Goal: Task Accomplishment & Management: Complete application form

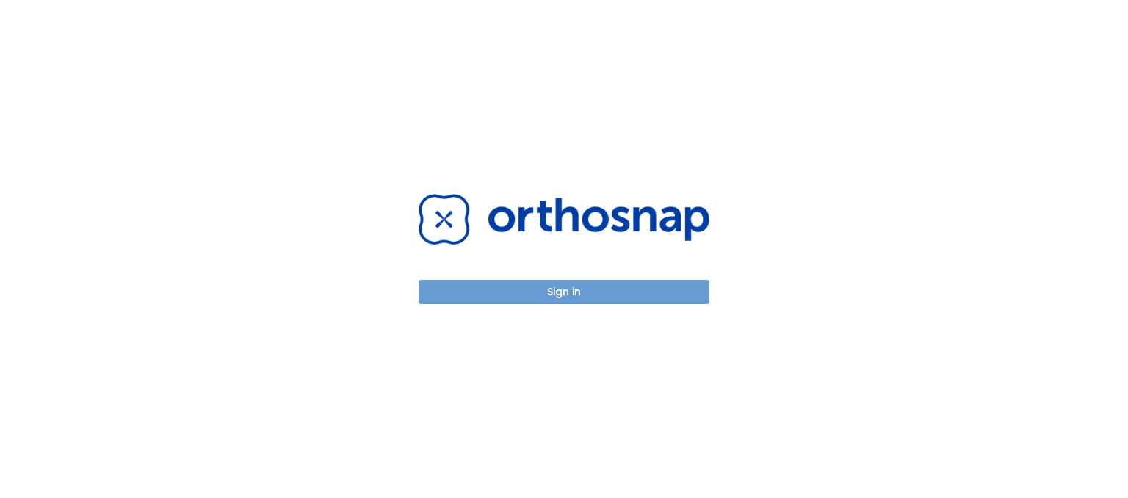
click at [564, 287] on button "Sign in" at bounding box center [564, 292] width 291 height 24
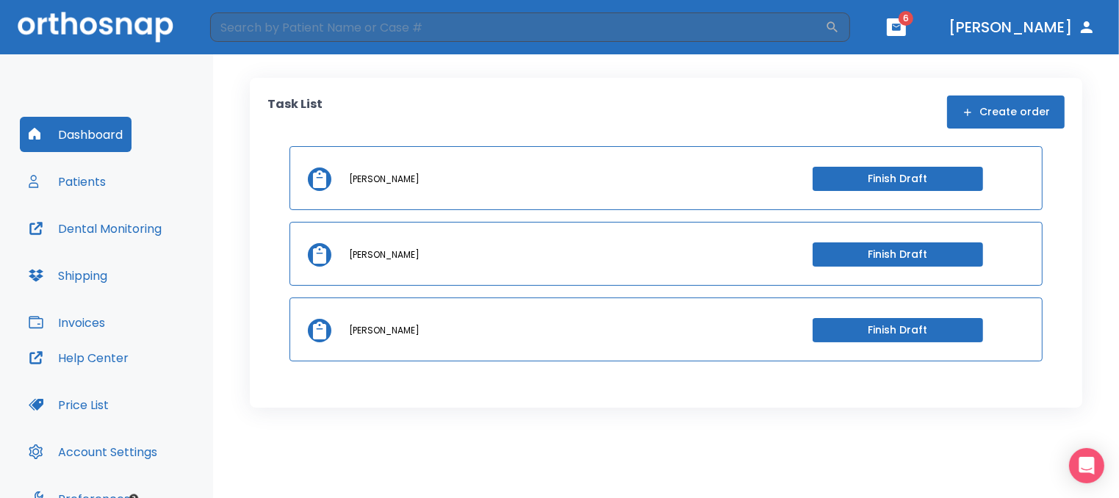
drag, startPoint x: 317, startPoint y: 175, endPoint x: 546, endPoint y: 90, distance: 244.5
click at [546, 90] on div "Task List Create order Talitha Perry Finish Draft Talitha Perry Finish Draft Ta…" at bounding box center [666, 243] width 832 height 330
click at [902, 175] on button "Finish Draft" at bounding box center [897, 179] width 170 height 24
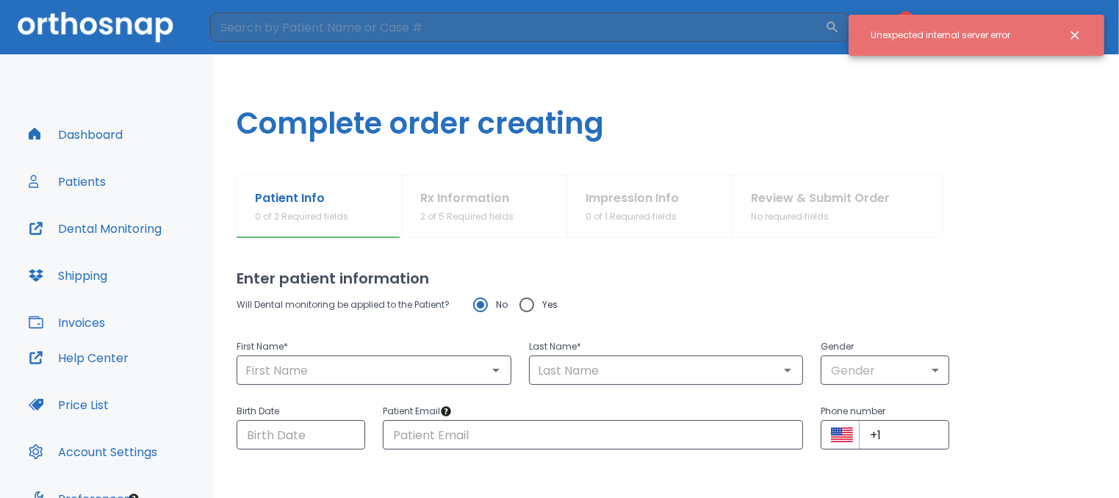
click at [1075, 37] on icon "Close notification" at bounding box center [1074, 35] width 15 height 15
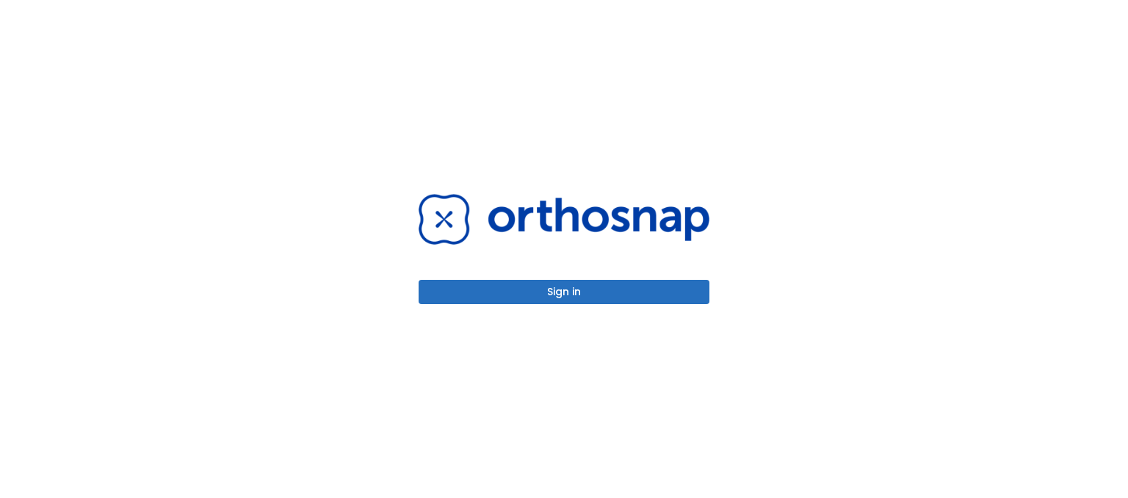
click at [552, 289] on button "Sign in" at bounding box center [564, 292] width 291 height 24
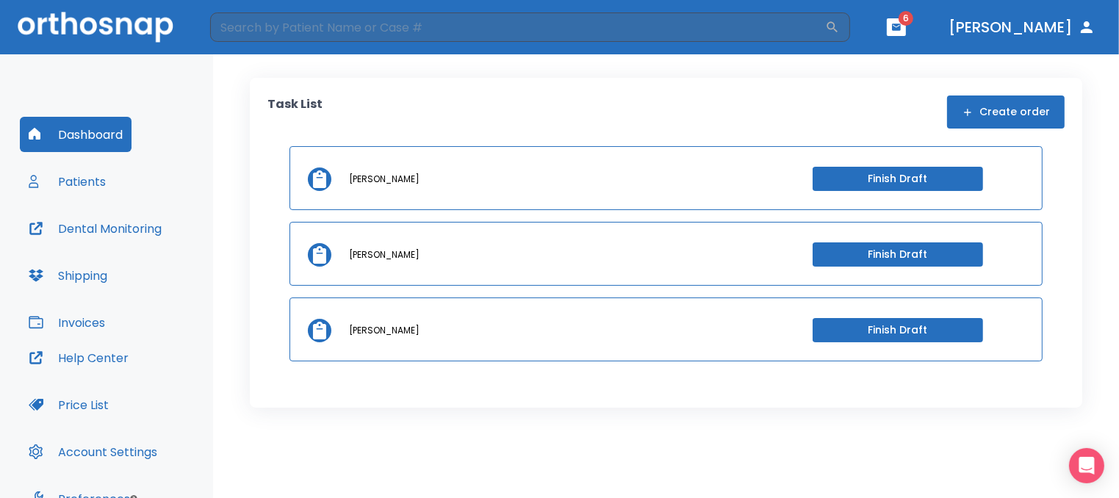
drag, startPoint x: 1024, startPoint y: 184, endPoint x: 1094, endPoint y: 190, distance: 70.8
click at [1094, 190] on div "Task List Create order Talitha Perry Finish Draft Talitha Perry Finish Draft Ta…" at bounding box center [666, 276] width 906 height 444
drag, startPoint x: 323, startPoint y: 333, endPoint x: 356, endPoint y: 387, distance: 62.6
click at [356, 387] on div "Task List Create order Talitha Perry Finish Draft Talitha Perry Finish Draft Ta…" at bounding box center [666, 243] width 832 height 330
click at [973, 112] on icon "button" at bounding box center [968, 113] width 12 height 12
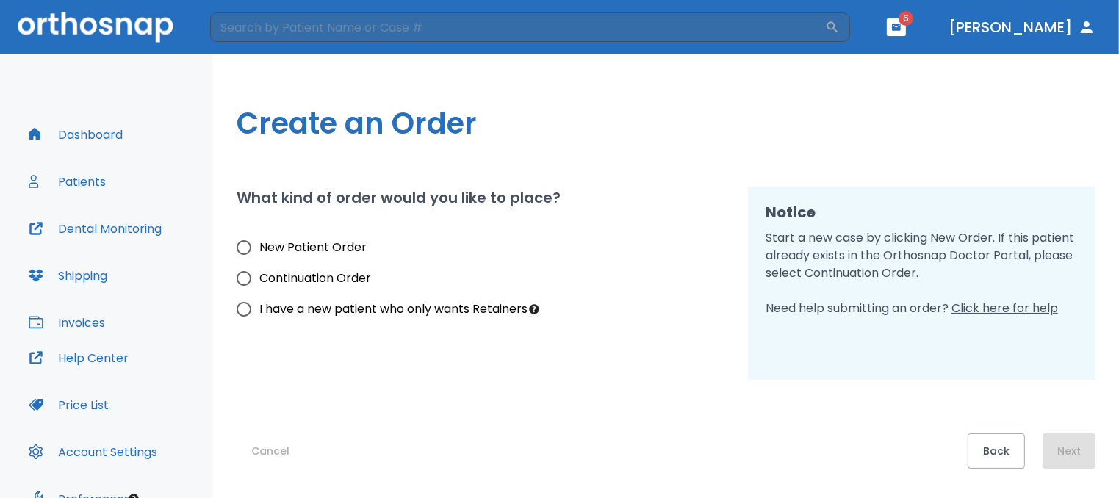
click at [244, 245] on input "New Patient Order" at bounding box center [243, 247] width 31 height 31
radio input "true"
click at [1067, 452] on button "Next" at bounding box center [1068, 450] width 53 height 35
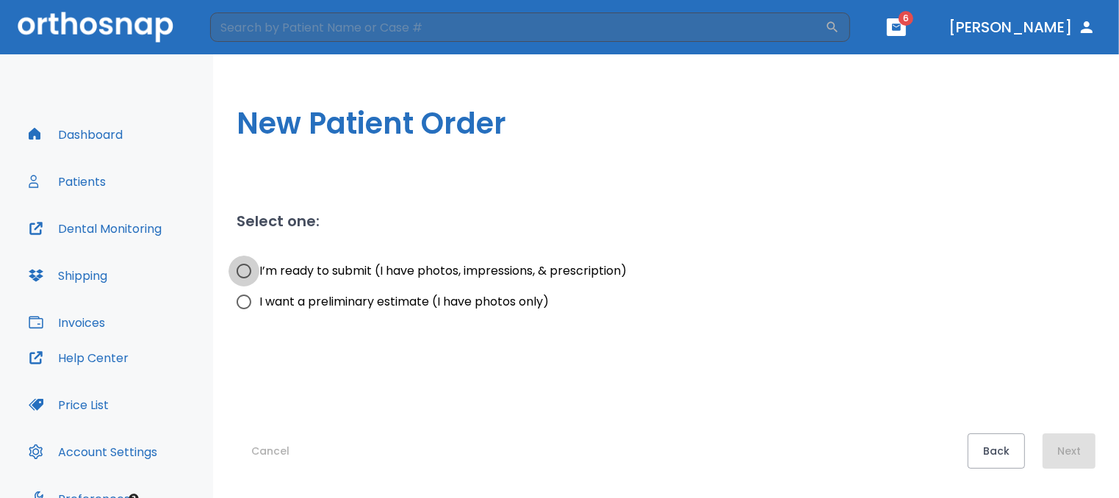
click at [242, 264] on input "I’m ready to submit (I have photos, impressions, & prescription)" at bounding box center [243, 271] width 31 height 31
radio input "true"
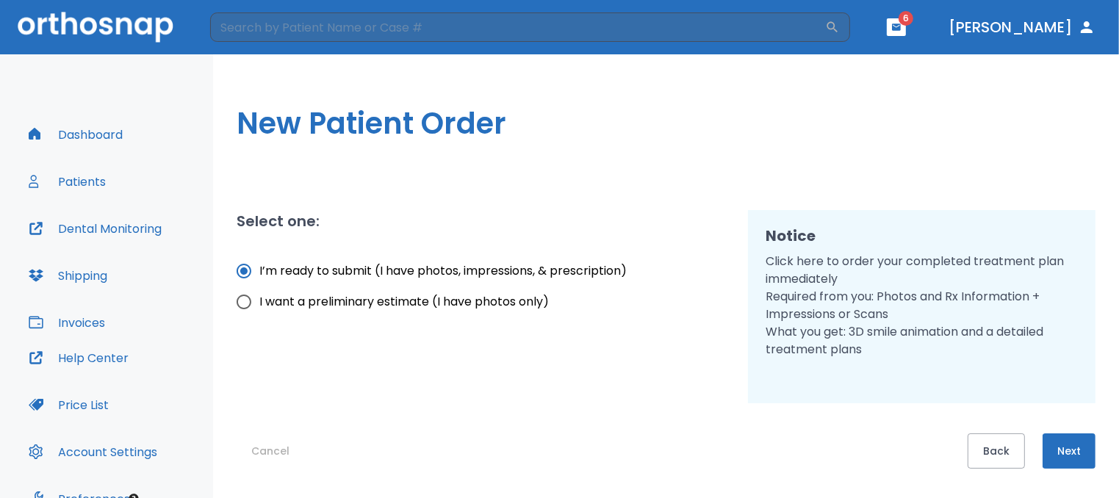
click at [1075, 447] on button "Next" at bounding box center [1068, 450] width 53 height 35
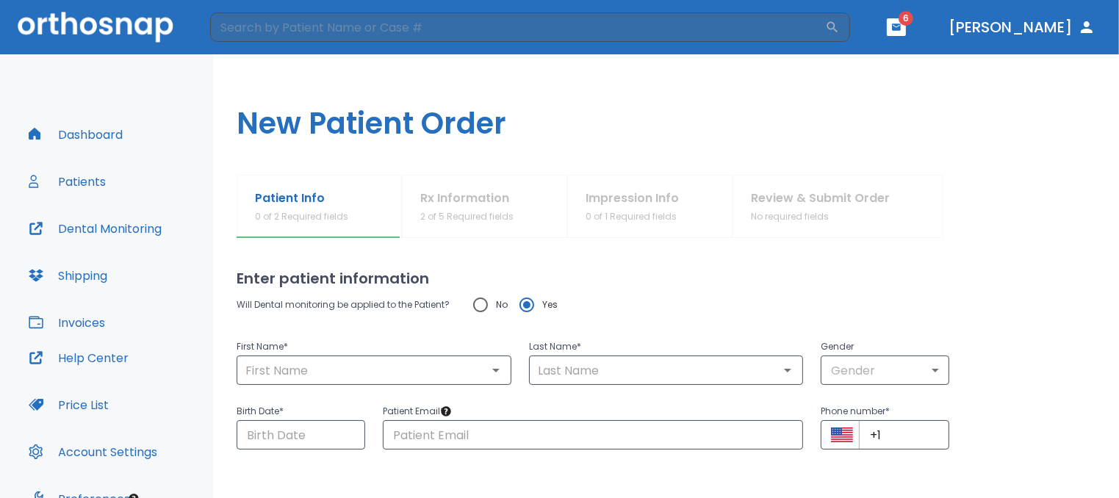
click at [349, 353] on p "First Name *" at bounding box center [374, 347] width 275 height 18
click at [348, 362] on input "text" at bounding box center [374, 370] width 266 height 21
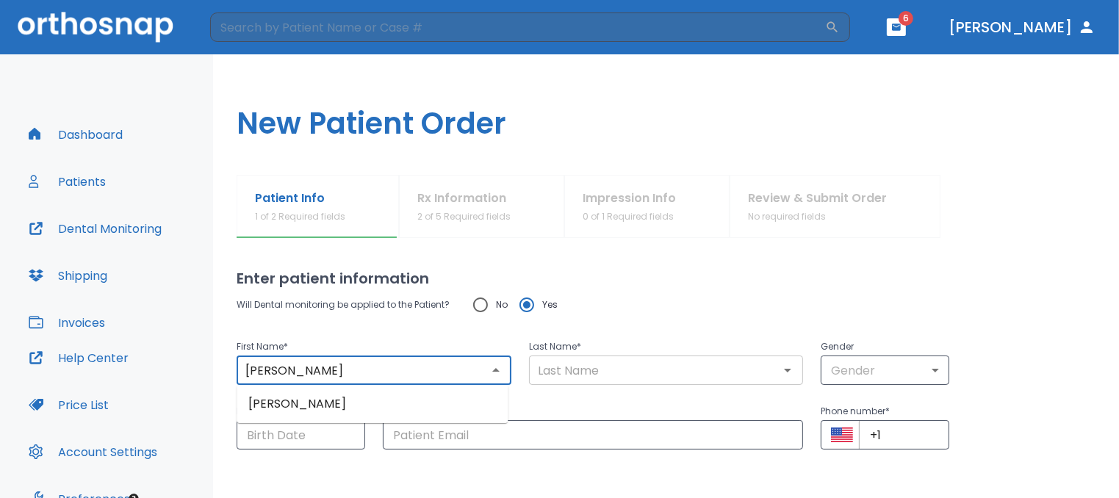
type input "Karen"
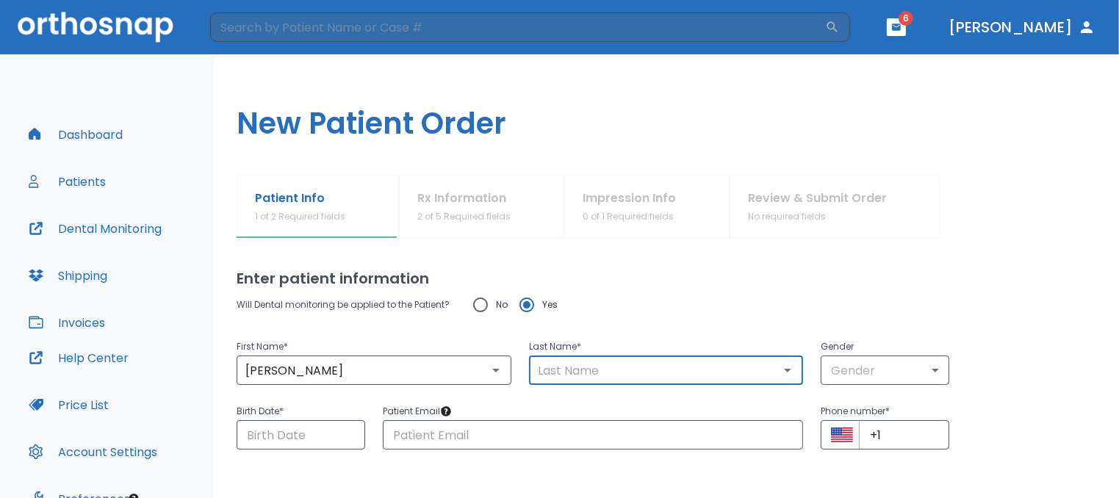
click at [535, 370] on input "text" at bounding box center [666, 370] width 266 height 21
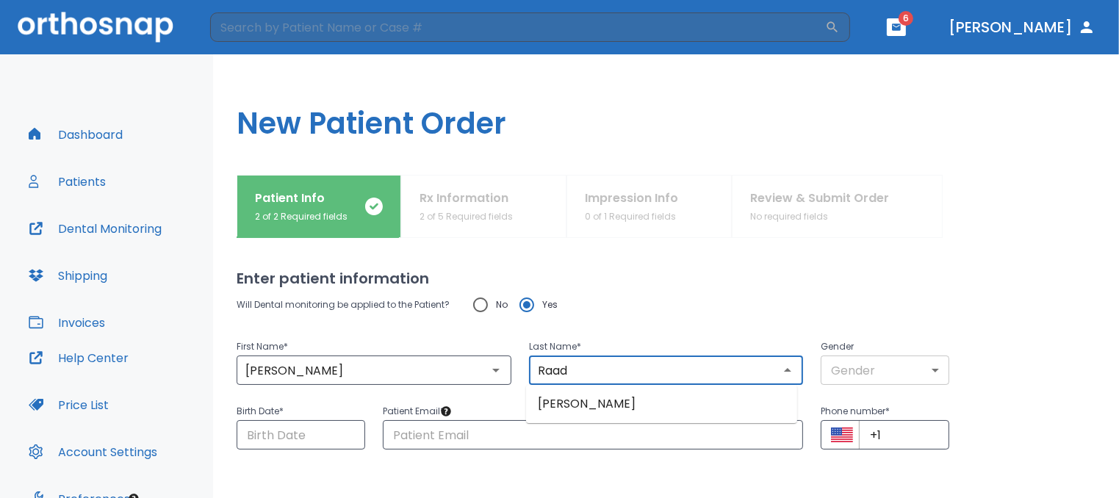
type input "Raad"
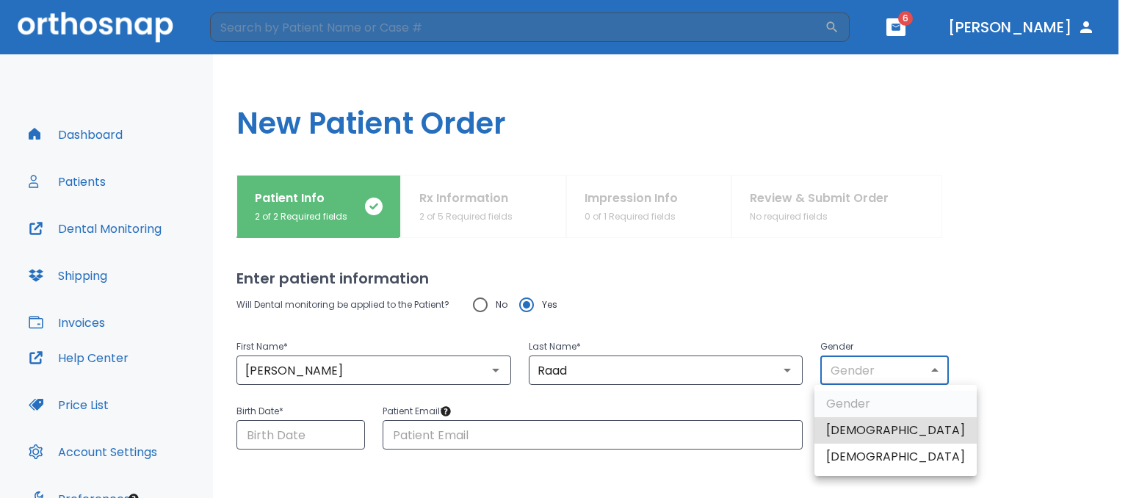
click at [923, 372] on body "​ 6 Dr. Raad Dashboard Patients Dental Monitoring Shipping Invoices Help Center…" at bounding box center [564, 249] width 1128 height 498
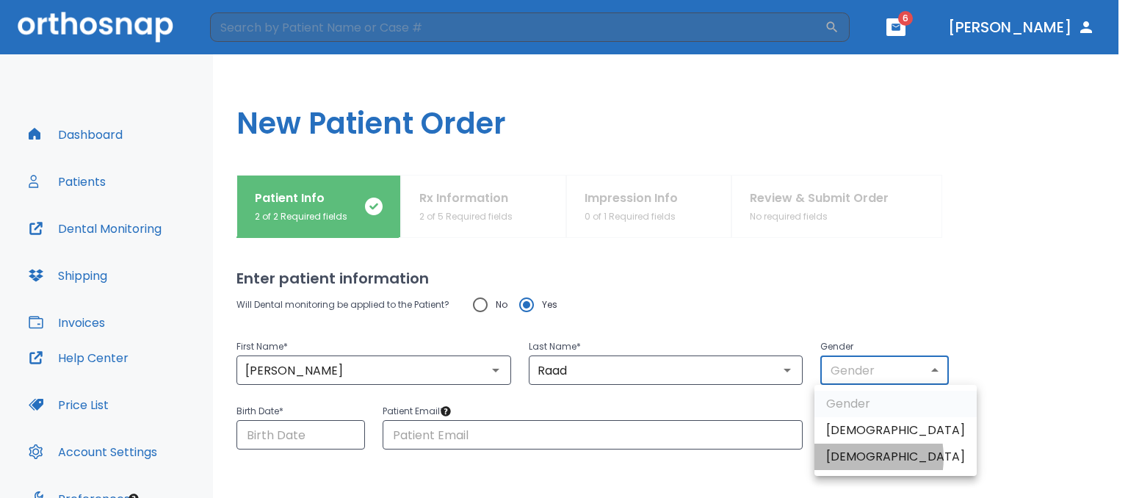
click at [851, 458] on li "Female" at bounding box center [896, 457] width 162 height 26
type input "0"
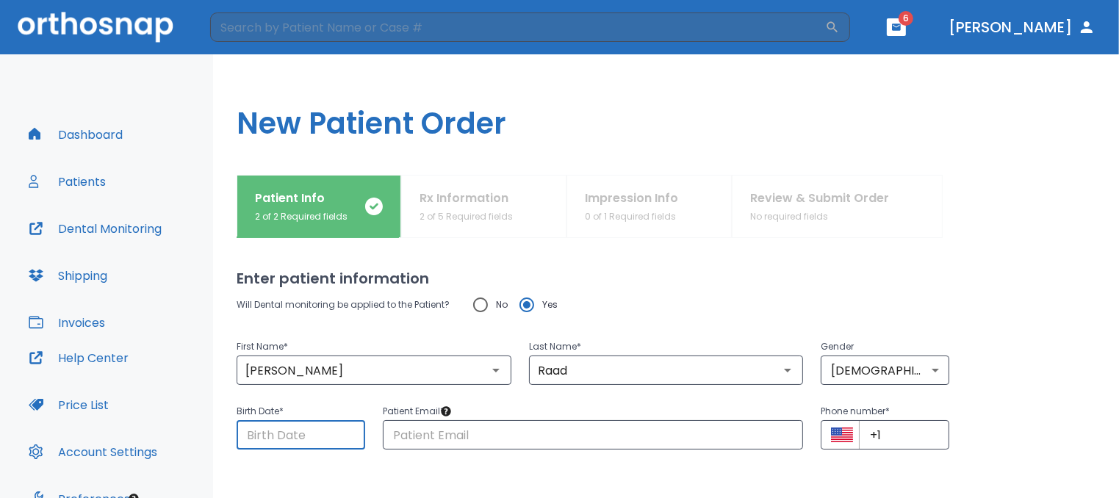
click at [329, 427] on input "Choose date" at bounding box center [301, 434] width 129 height 29
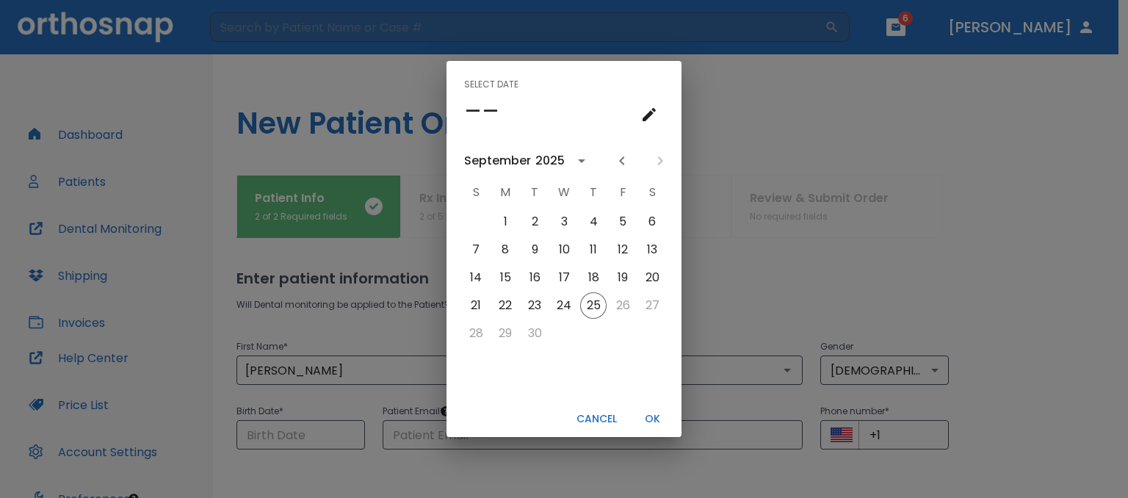
click at [491, 109] on h4 "––" at bounding box center [481, 110] width 35 height 31
click at [649, 115] on icon "calendar view is open, go to text input view" at bounding box center [649, 114] width 13 height 13
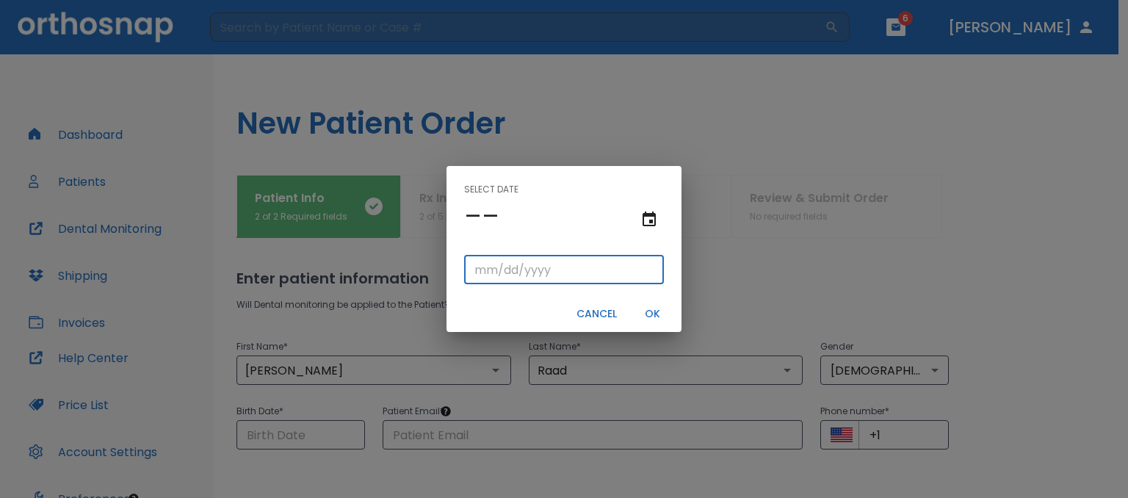
drag, startPoint x: 497, startPoint y: 270, endPoint x: 479, endPoint y: 271, distance: 17.6
click at [479, 271] on input "tel" at bounding box center [564, 269] width 200 height 29
type input "06/29/"
type input "06/29/0001"
type input "06/29/1"
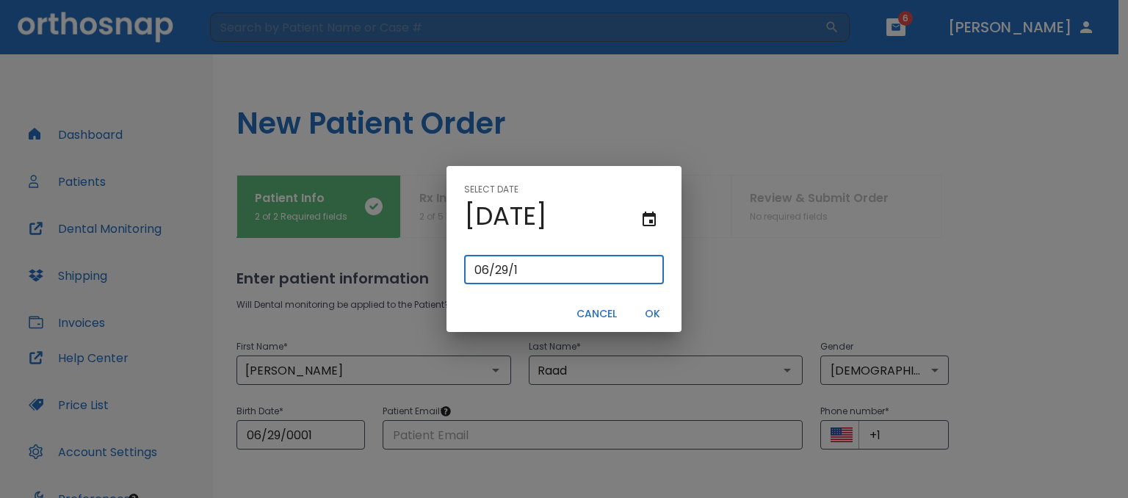
type input "06/29/0019"
type input "06/29/19"
type input "06/29/0196"
type input "06/29/196"
type input "06/29/1961"
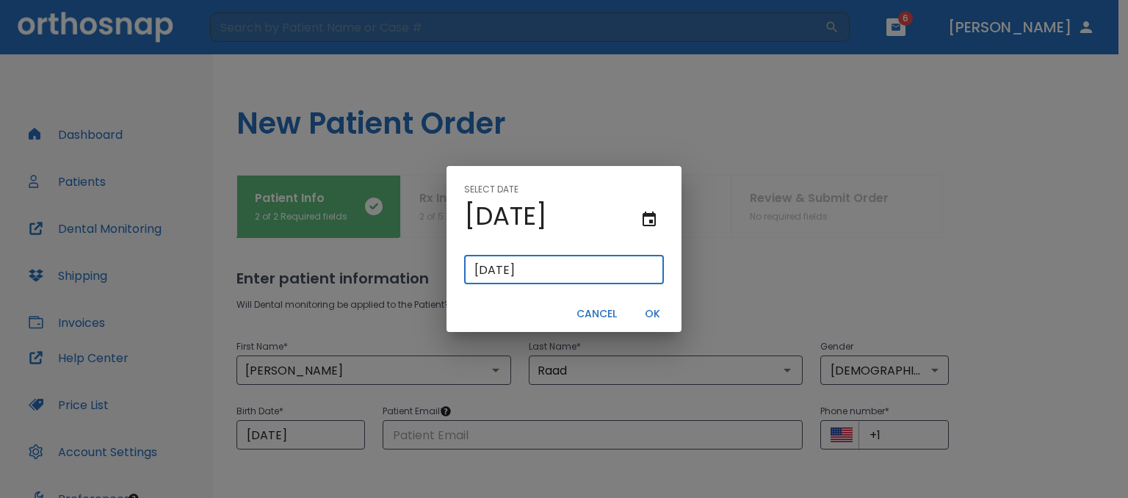
type input "06/29/1961"
click at [654, 312] on button "OK" at bounding box center [652, 314] width 47 height 24
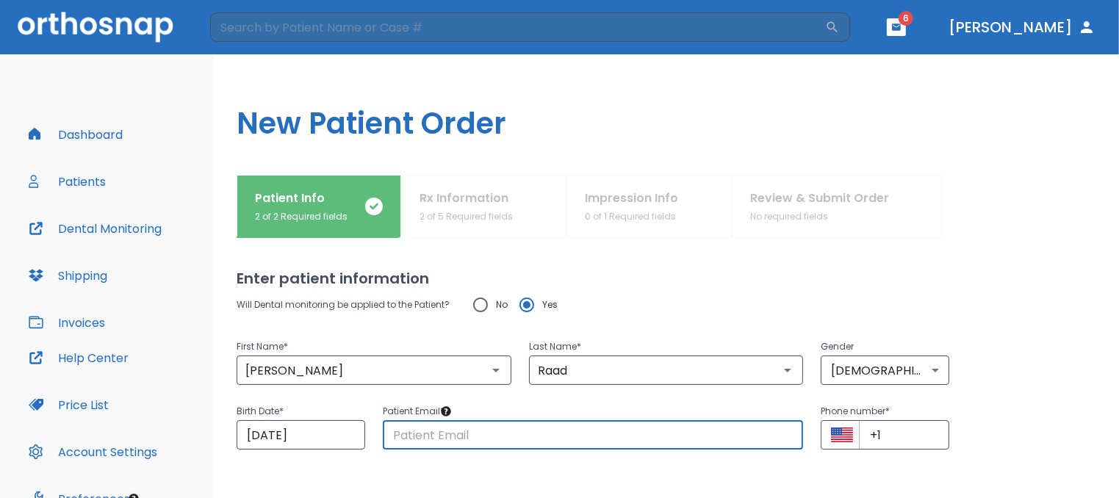
click at [433, 441] on input "text" at bounding box center [593, 434] width 421 height 29
type input "karenraad@gmail.com"
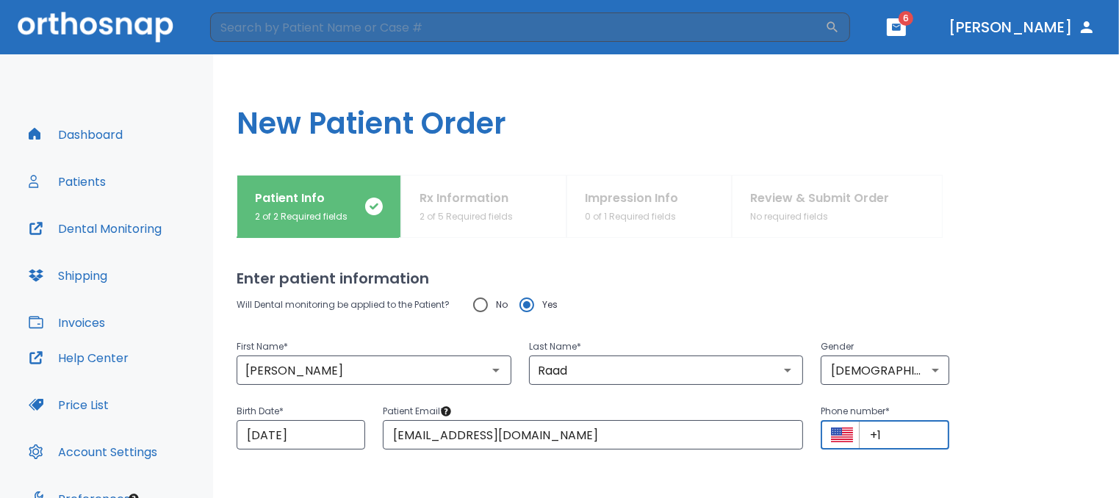
click at [897, 439] on input "+1" at bounding box center [904, 434] width 90 height 29
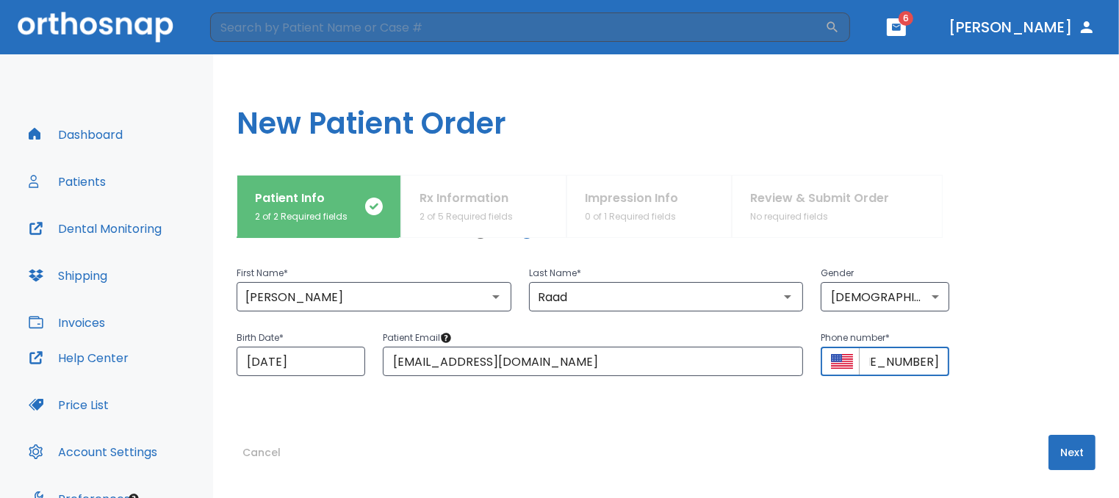
scroll to position [75, 0]
type input "+1 (586) 909-6983"
click at [1066, 453] on button "Next" at bounding box center [1071, 450] width 47 height 35
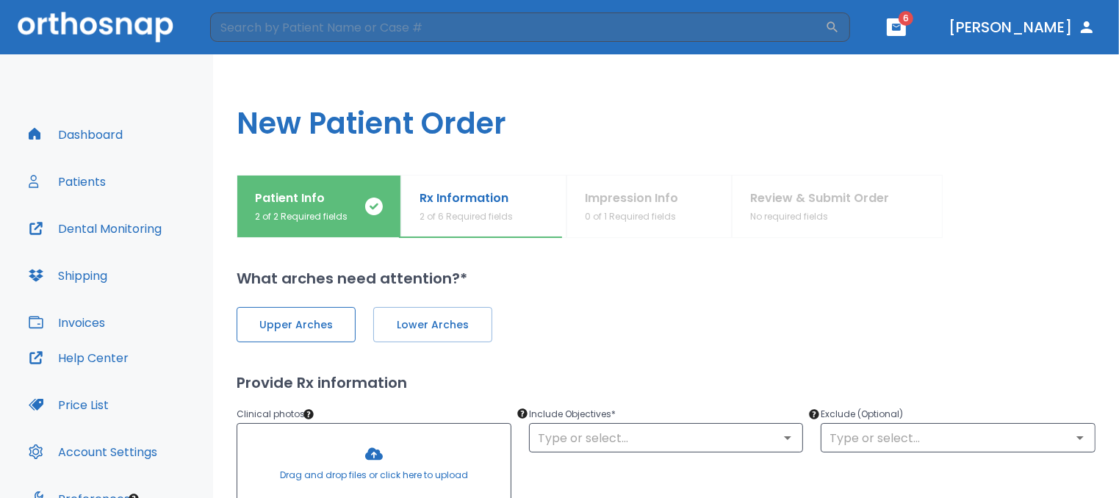
click at [307, 337] on button "Upper Arches" at bounding box center [296, 324] width 119 height 35
click at [429, 328] on span "Lower Arches" at bounding box center [431, 324] width 88 height 15
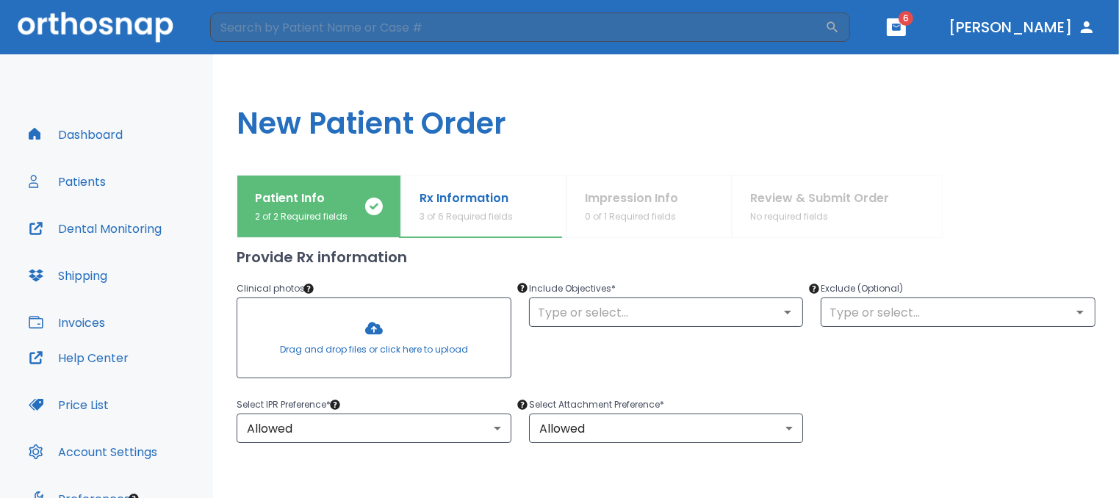
scroll to position [147, 0]
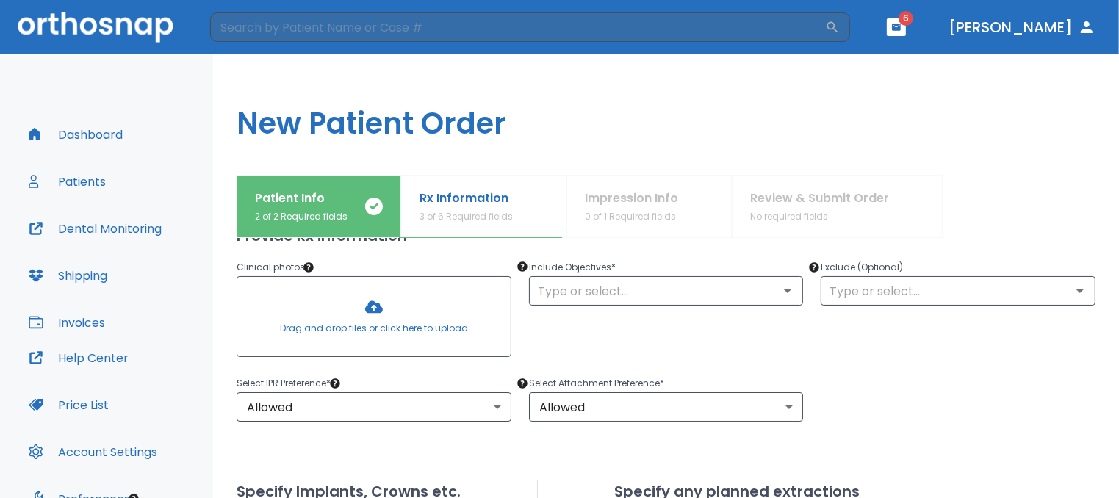
click at [376, 308] on div at bounding box center [373, 316] width 273 height 79
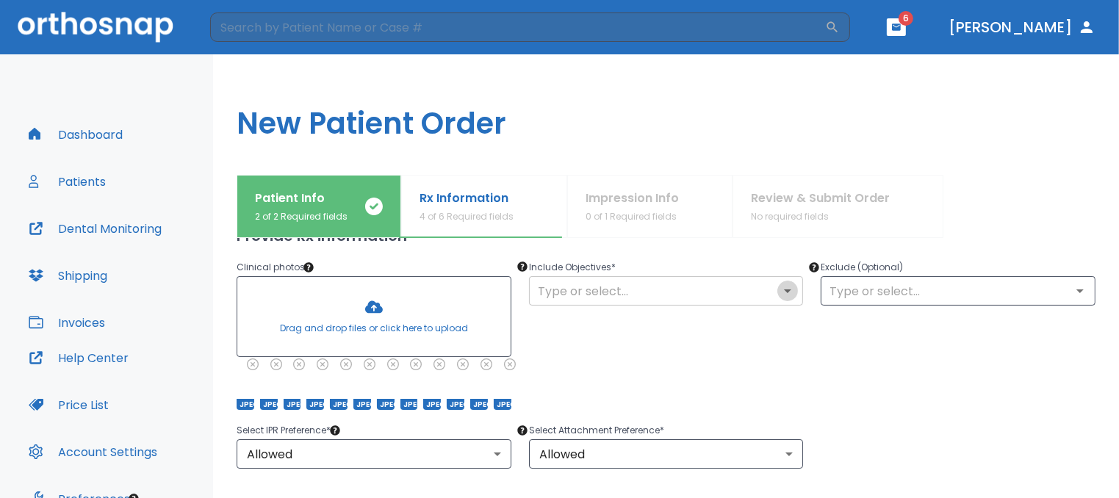
click at [785, 292] on icon "Open" at bounding box center [788, 291] width 18 height 18
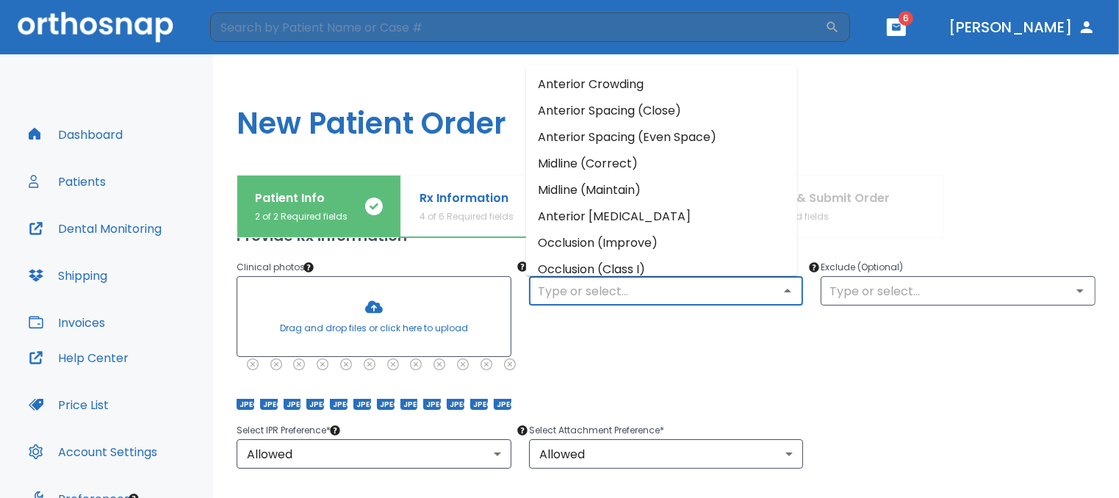
click at [619, 242] on li "Occlusion (Improve)" at bounding box center [661, 242] width 271 height 26
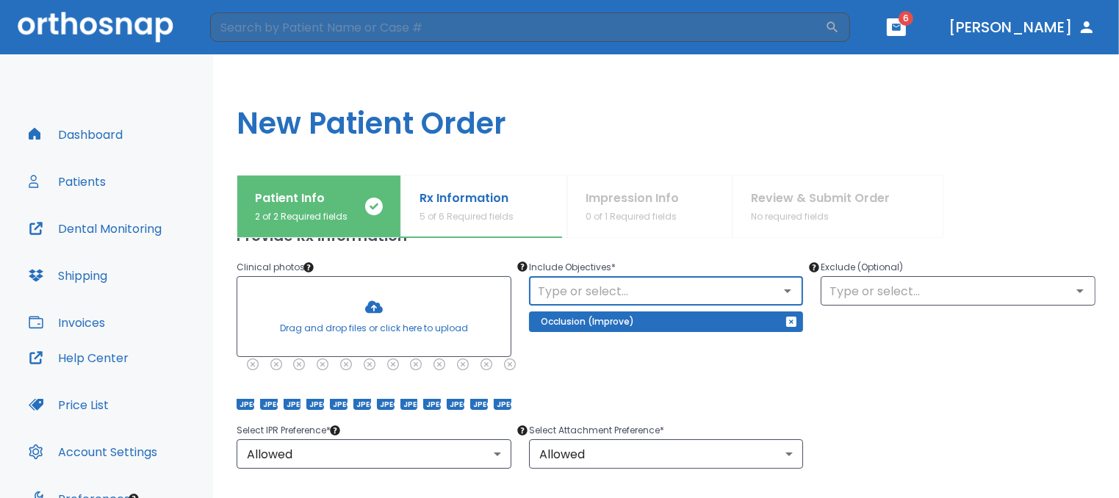
click at [785, 292] on icon "Open" at bounding box center [788, 291] width 18 height 18
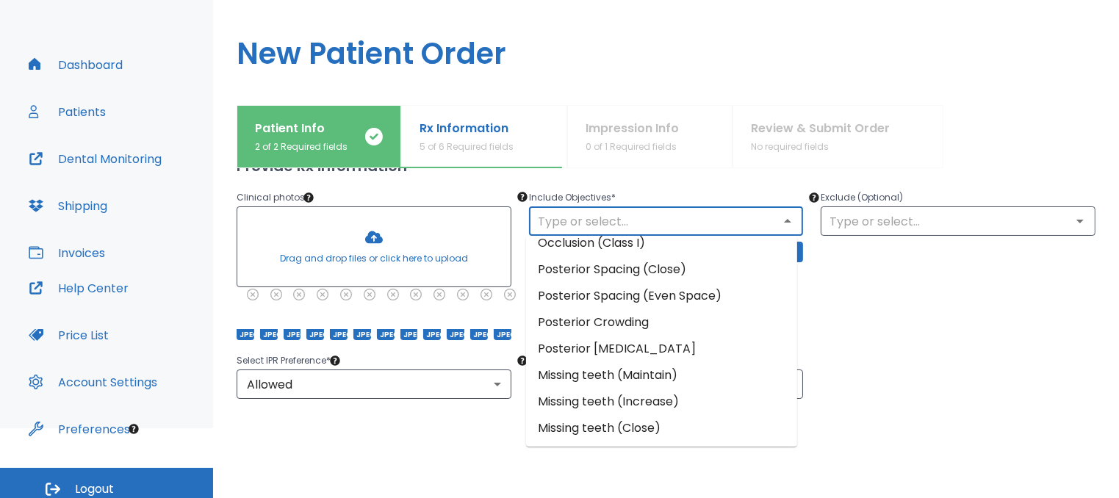
scroll to position [73, 0]
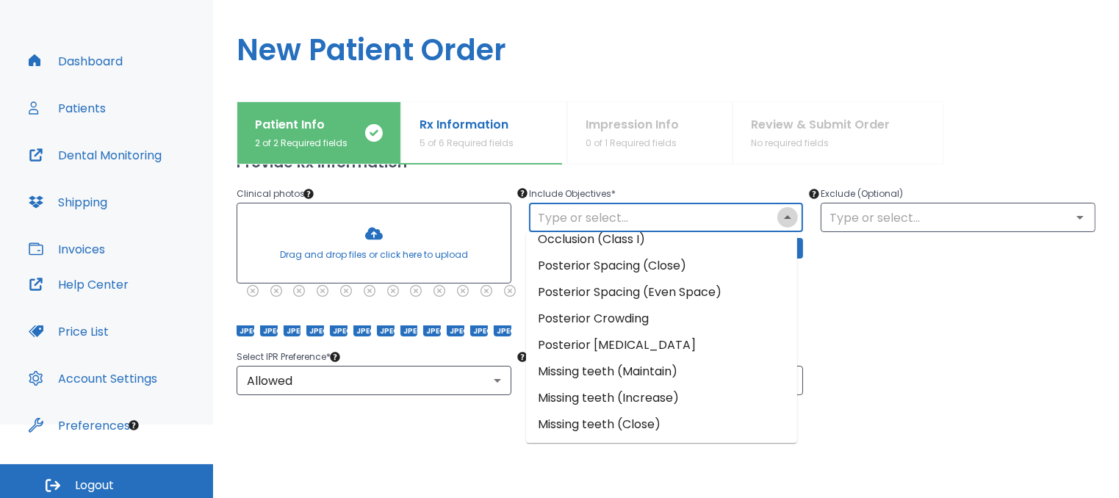
click at [780, 215] on icon "Close" at bounding box center [788, 218] width 18 height 18
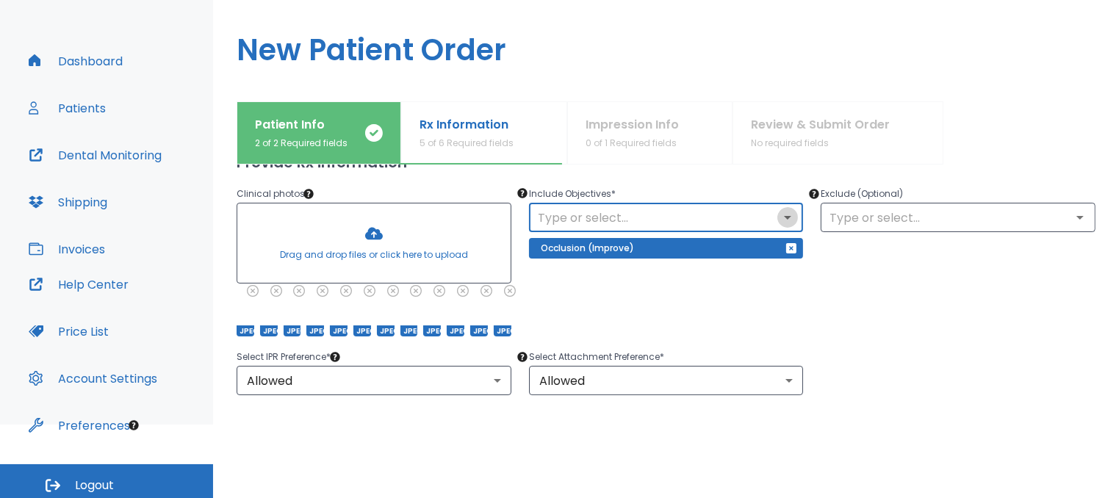
click at [780, 215] on icon "Open" at bounding box center [788, 218] width 18 height 18
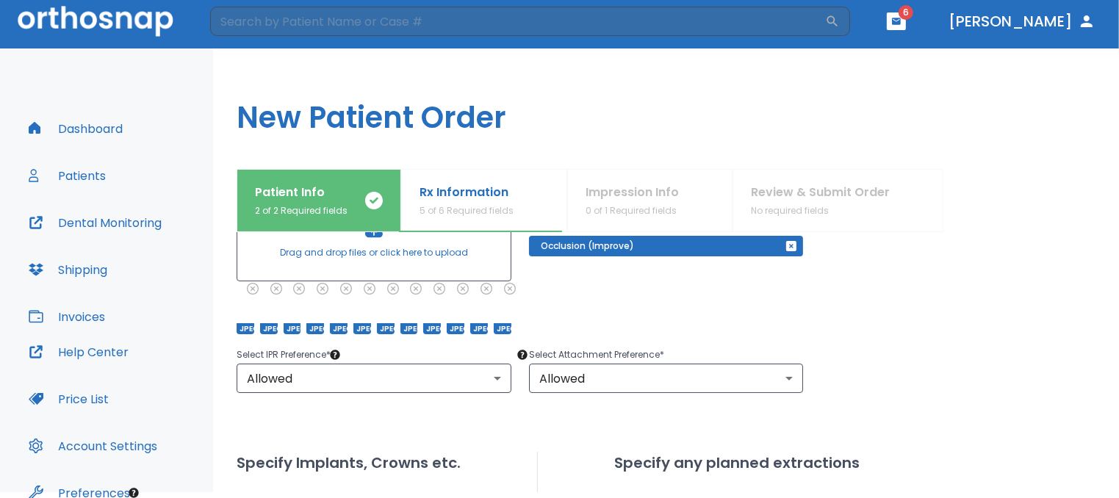
scroll to position [220, 0]
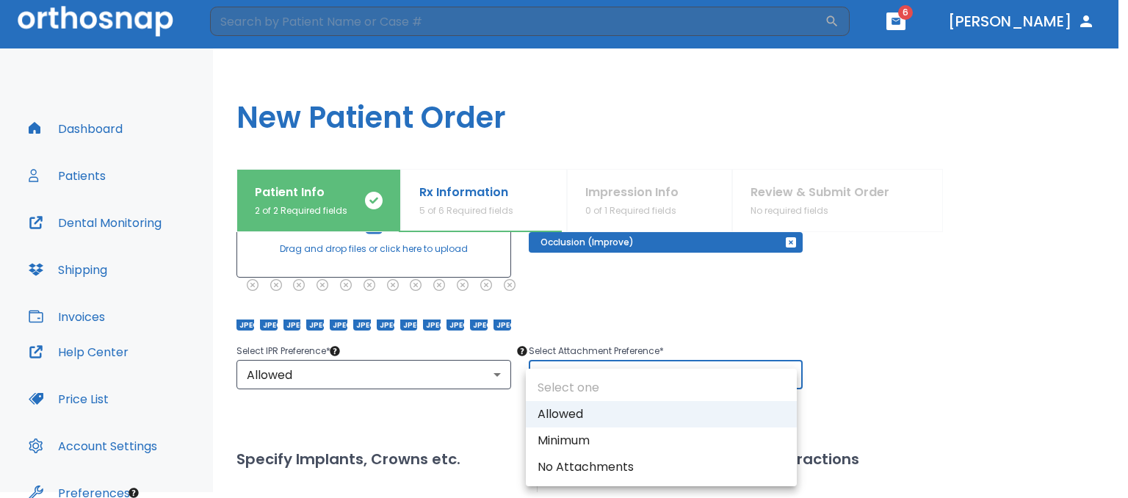
click at [783, 377] on body "​ 6 Dr. Raad Dashboard Patients Dental Monitoring Shipping Invoices Help Center…" at bounding box center [564, 243] width 1128 height 498
click at [582, 440] on li "Minimum" at bounding box center [661, 441] width 271 height 26
type input "2"
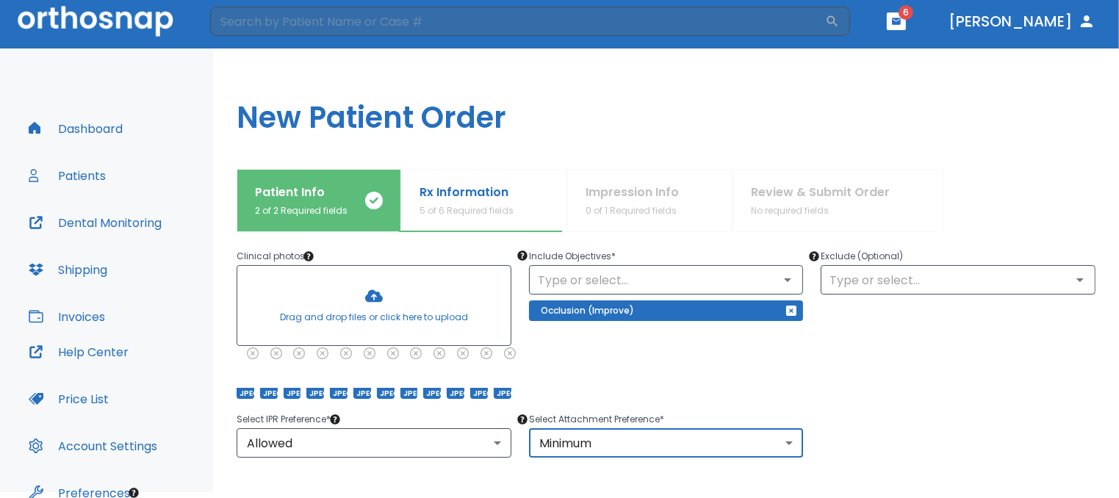
scroll to position [147, 0]
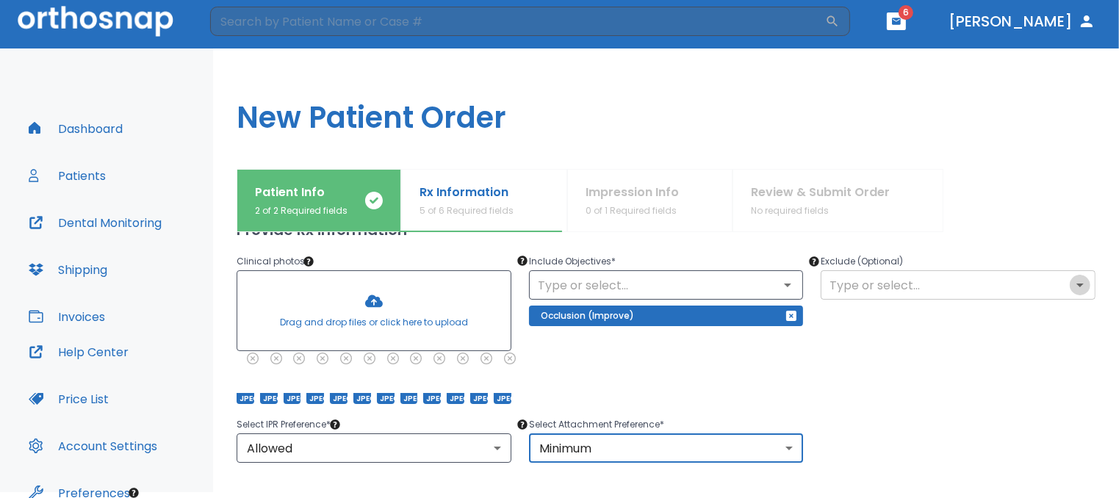
click at [1073, 284] on icon "Open" at bounding box center [1080, 285] width 18 height 18
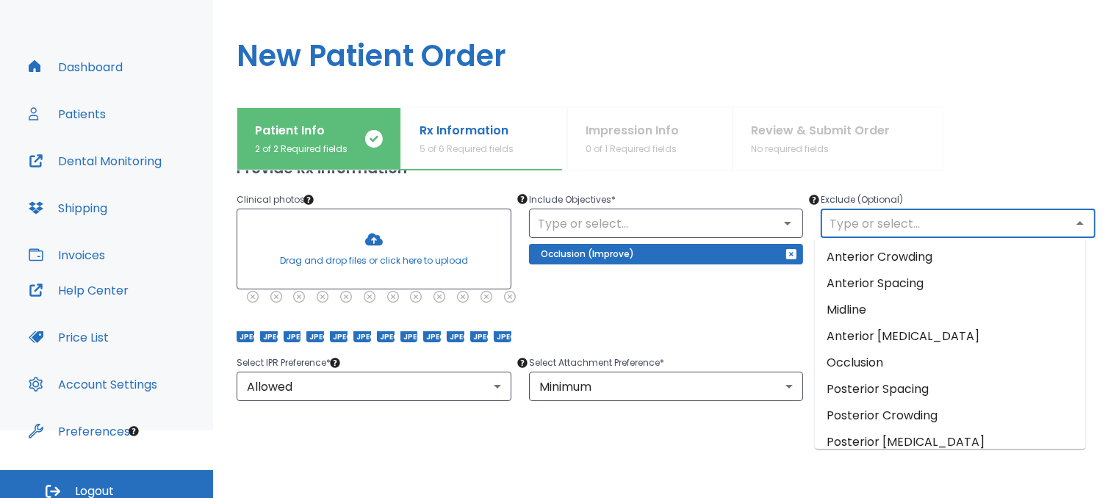
scroll to position [73, 0]
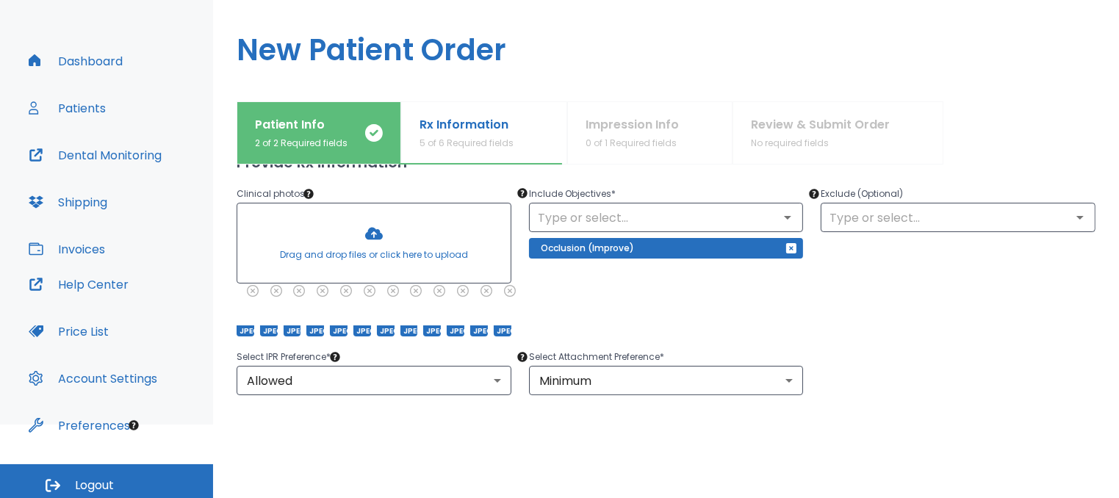
click at [993, 115] on div at bounding box center [1019, 132] width 152 height 63
click at [784, 218] on icon "Open" at bounding box center [787, 218] width 7 height 4
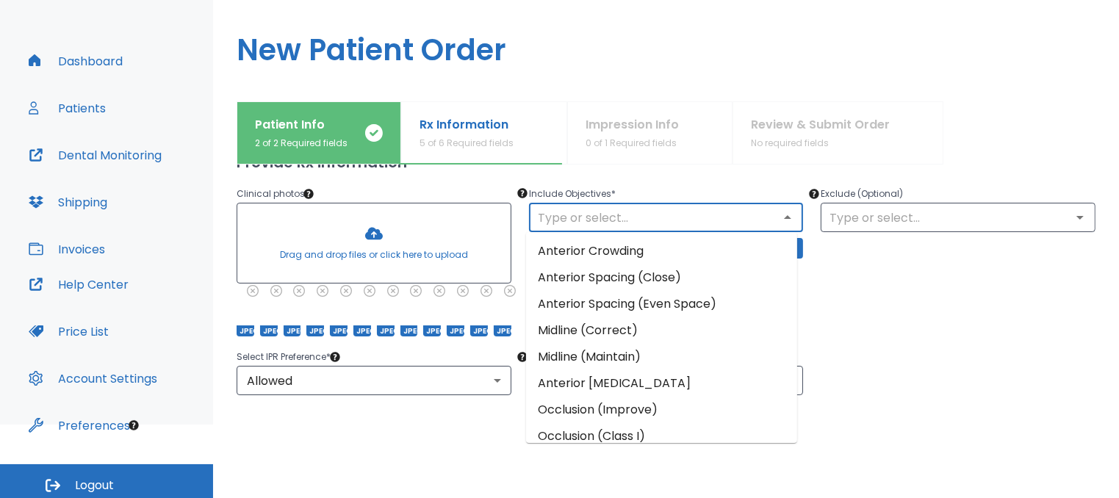
click at [643, 258] on li "Anterior Crowding" at bounding box center [661, 251] width 271 height 26
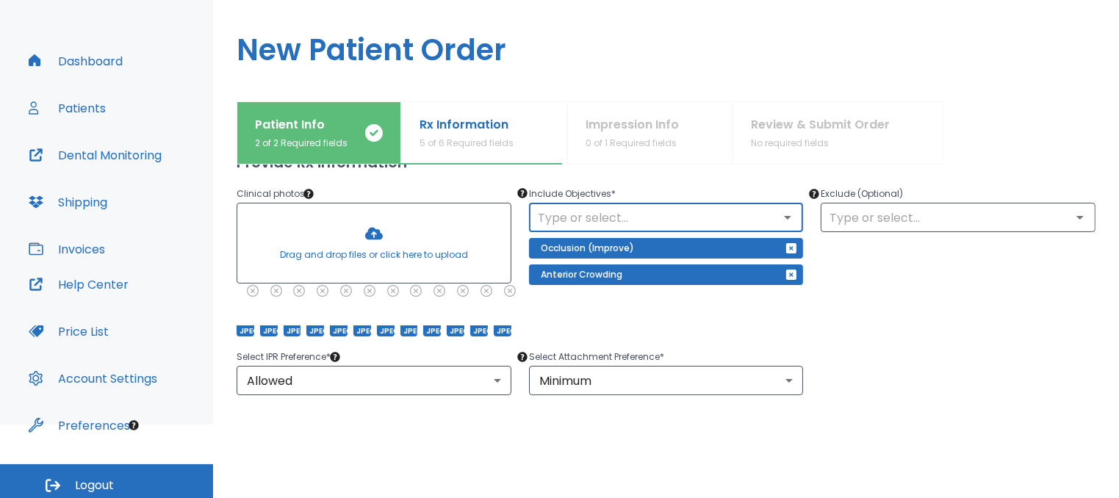
click at [779, 218] on icon "Open" at bounding box center [788, 218] width 18 height 18
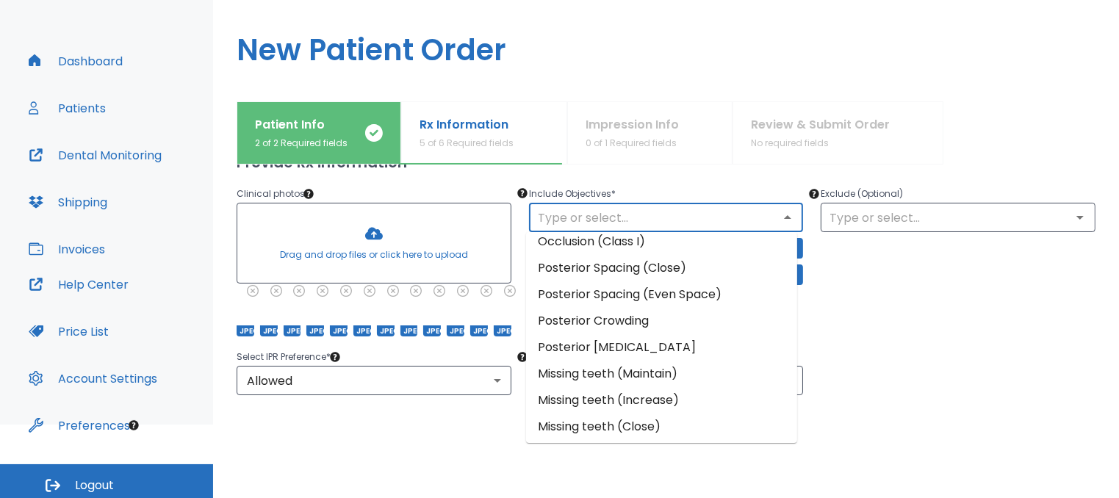
scroll to position [197, 0]
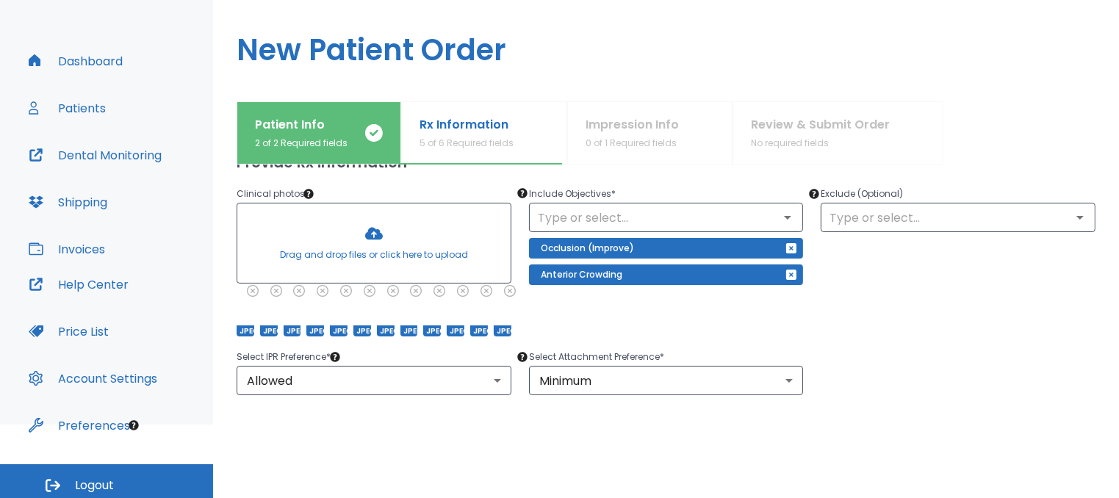
click at [843, 306] on div "Exclude (Optional) ​" at bounding box center [949, 251] width 292 height 169
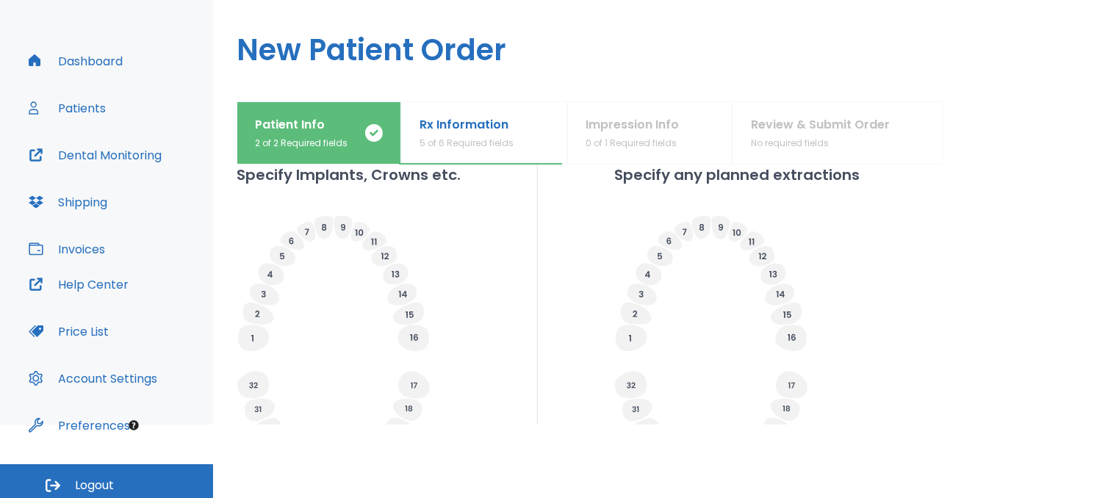
scroll to position [441, 0]
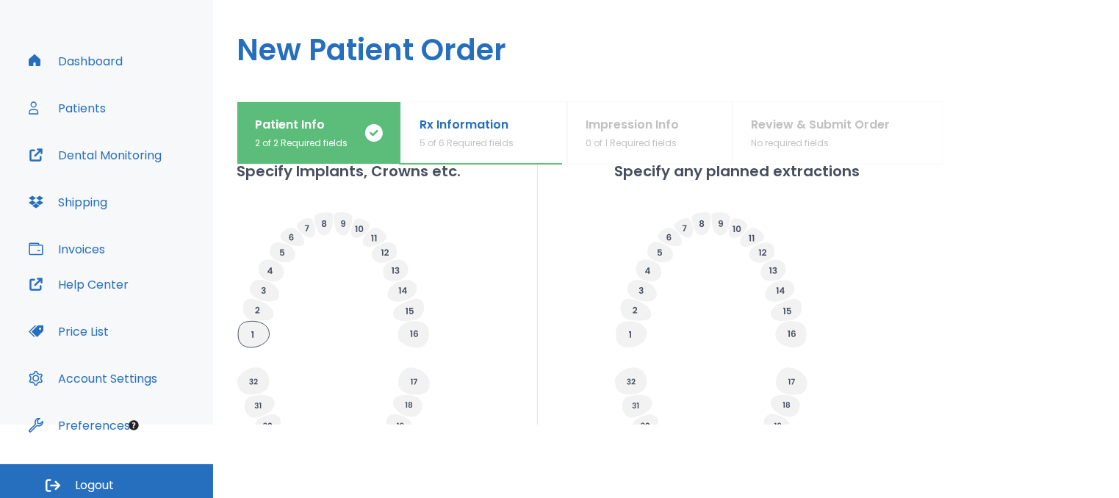
click at [258, 335] on icon at bounding box center [253, 334] width 31 height 26
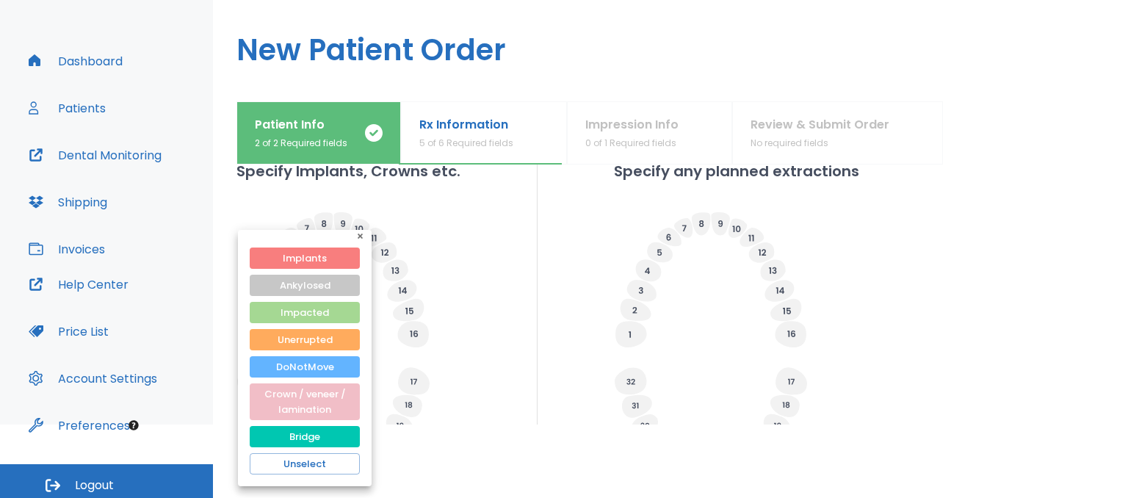
click at [223, 226] on div at bounding box center [564, 249] width 1128 height 498
click at [424, 253] on div at bounding box center [564, 249] width 1128 height 498
click at [317, 464] on button "Unselect" at bounding box center [305, 463] width 110 height 21
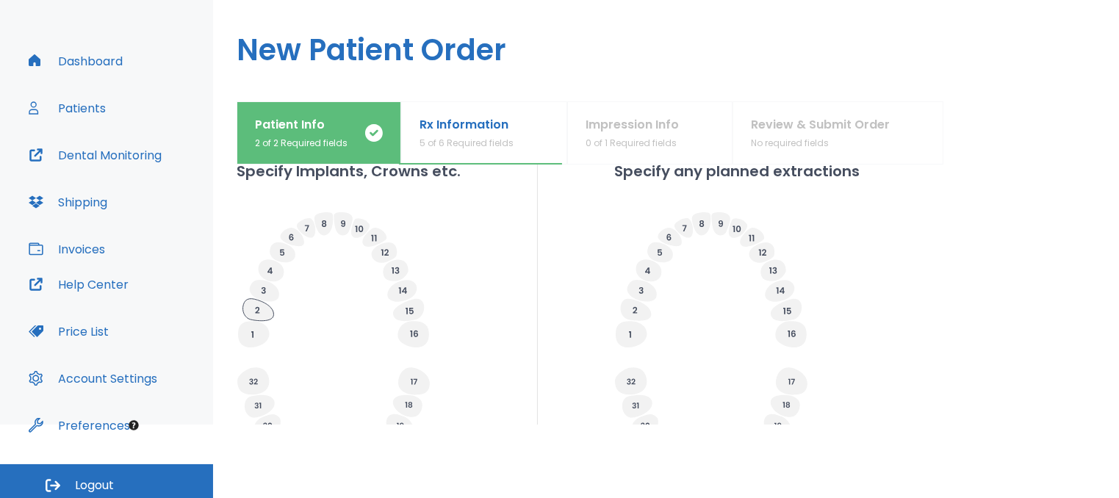
click at [262, 309] on icon at bounding box center [258, 310] width 31 height 22
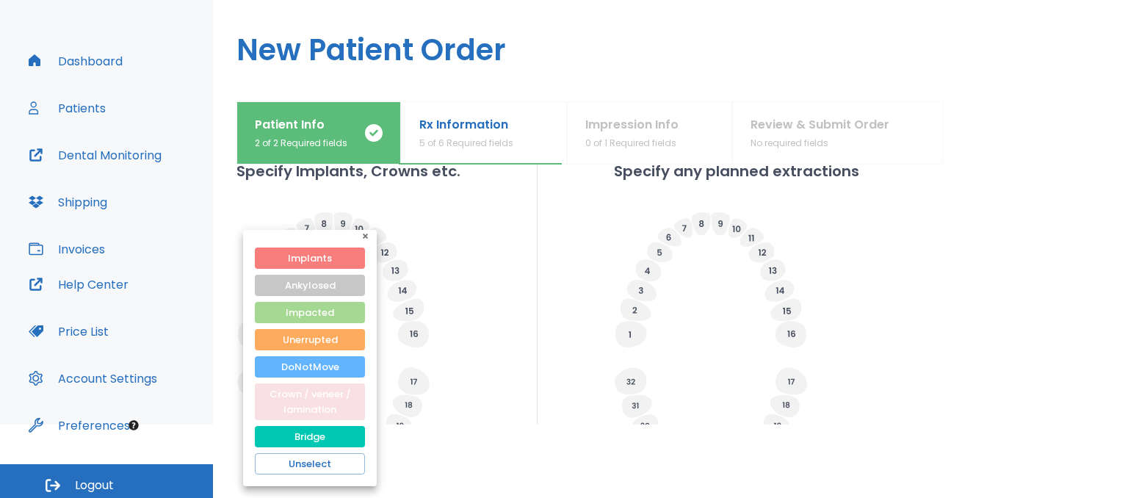
click at [309, 398] on button "Crown / veneer / lamination" at bounding box center [310, 401] width 110 height 37
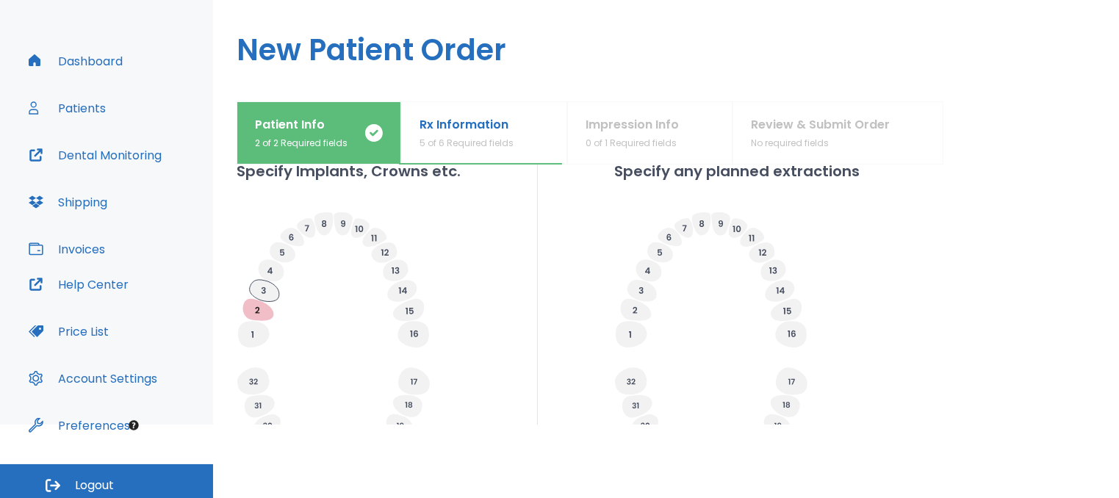
click at [264, 292] on icon at bounding box center [264, 290] width 4 height 7
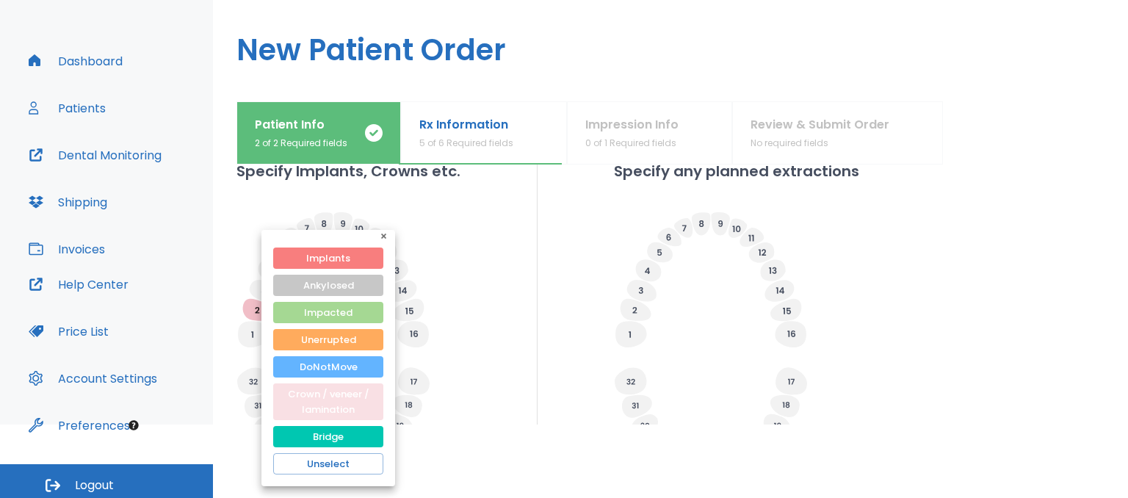
click at [356, 402] on button "Crown / veneer / lamination" at bounding box center [328, 401] width 110 height 37
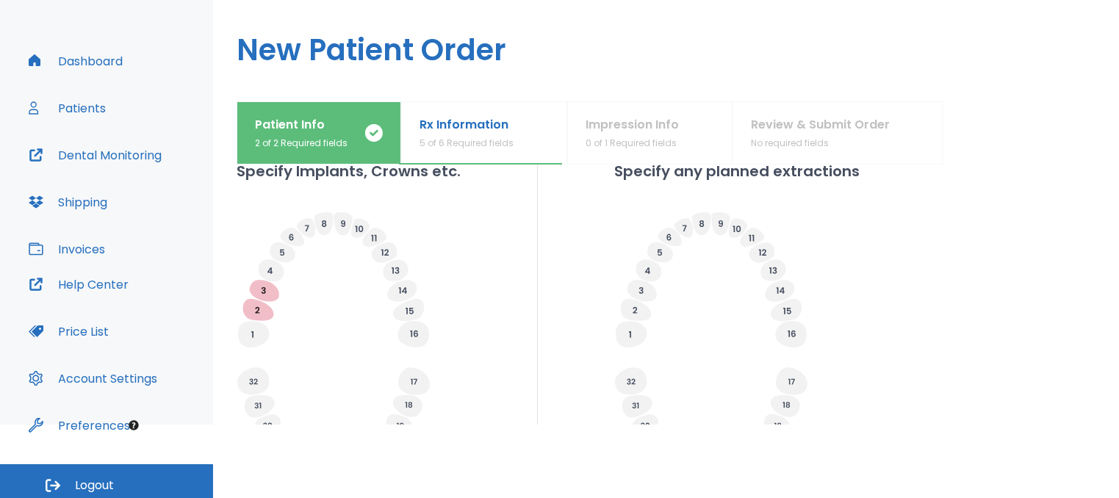
click at [405, 289] on icon at bounding box center [403, 290] width 8 height 7
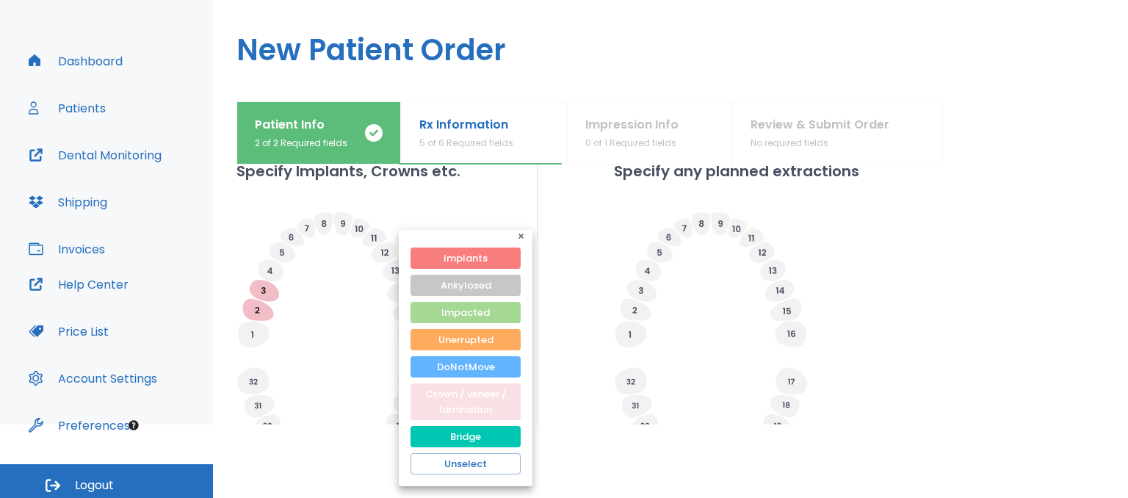
click at [447, 400] on button "Crown / veneer / lamination" at bounding box center [466, 401] width 110 height 37
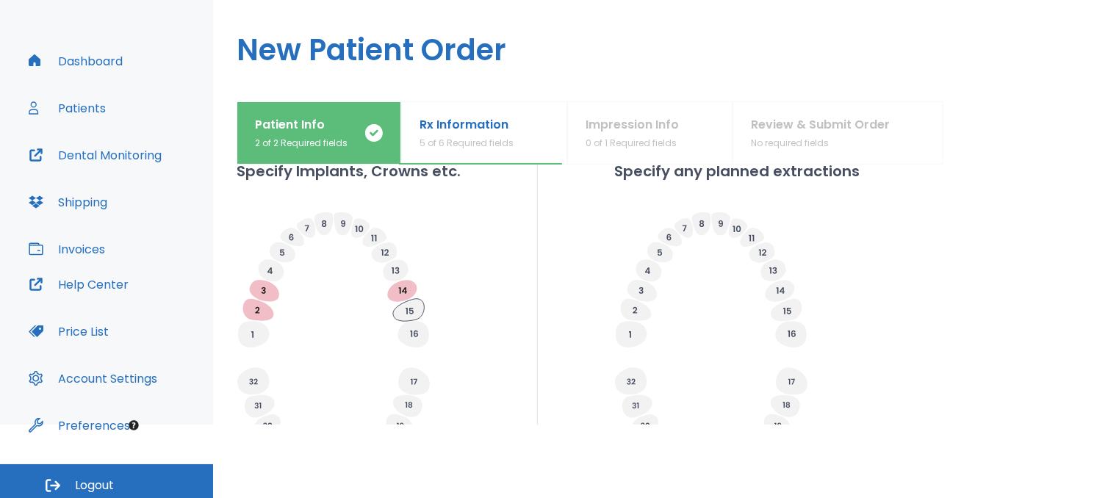
click at [417, 314] on icon at bounding box center [408, 310] width 31 height 22
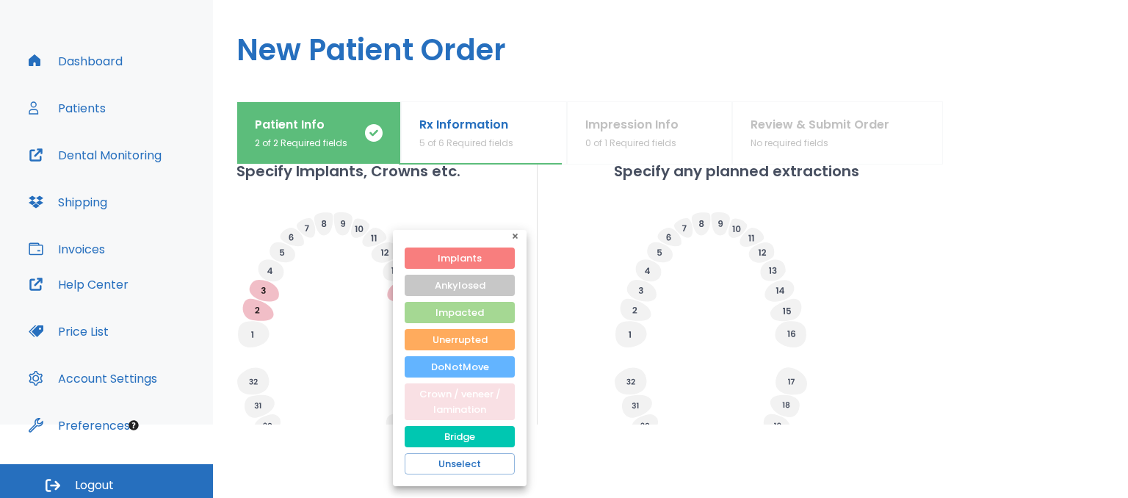
click at [480, 407] on button "Crown / veneer / lamination" at bounding box center [460, 401] width 110 height 37
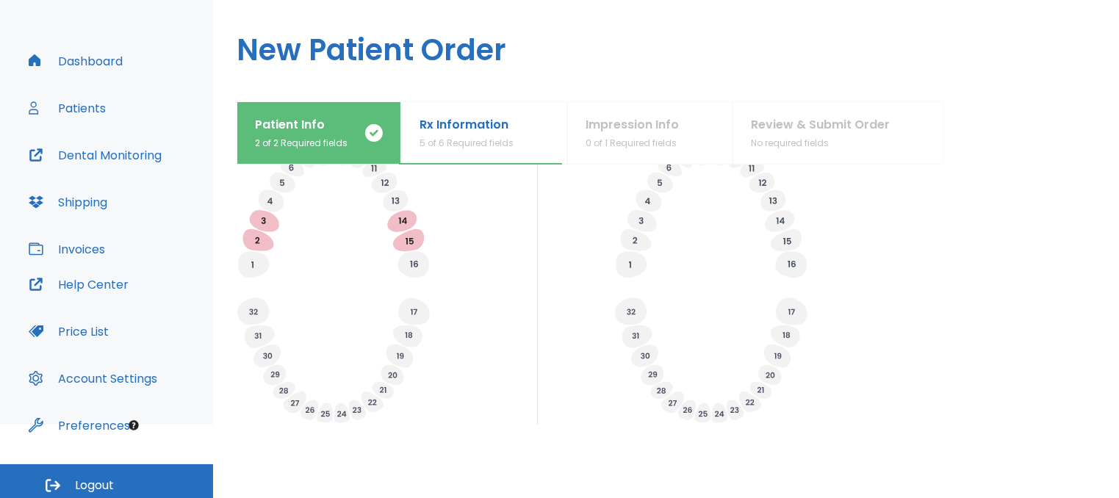
scroll to position [514, 0]
click at [415, 333] on icon at bounding box center [407, 333] width 29 height 22
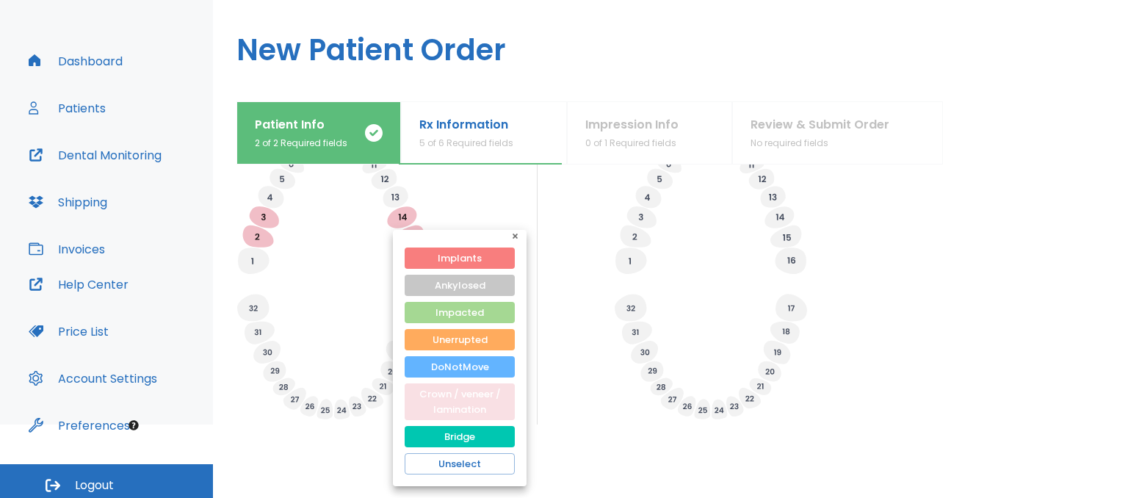
click at [464, 393] on button "Crown / veneer / lamination" at bounding box center [460, 401] width 110 height 37
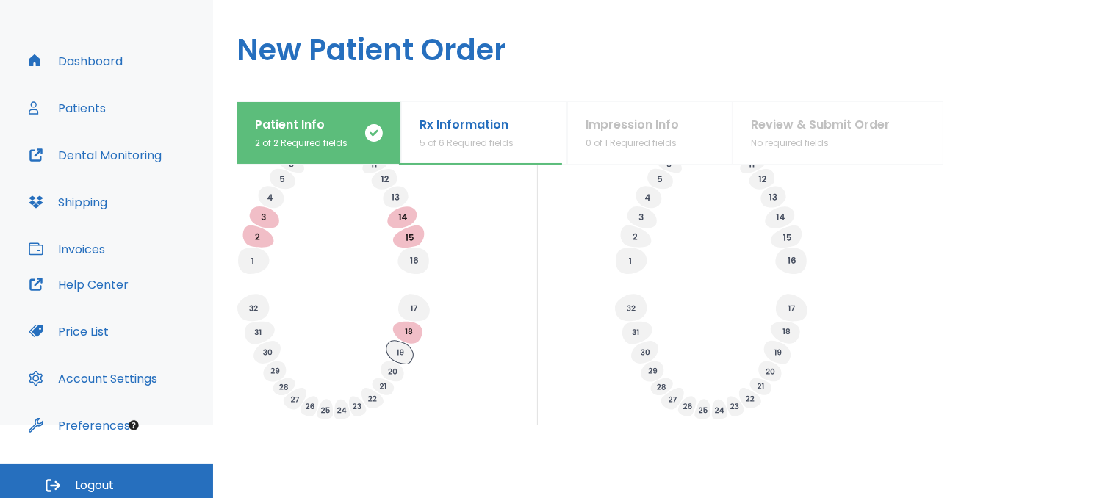
click at [409, 349] on icon at bounding box center [399, 353] width 27 height 24
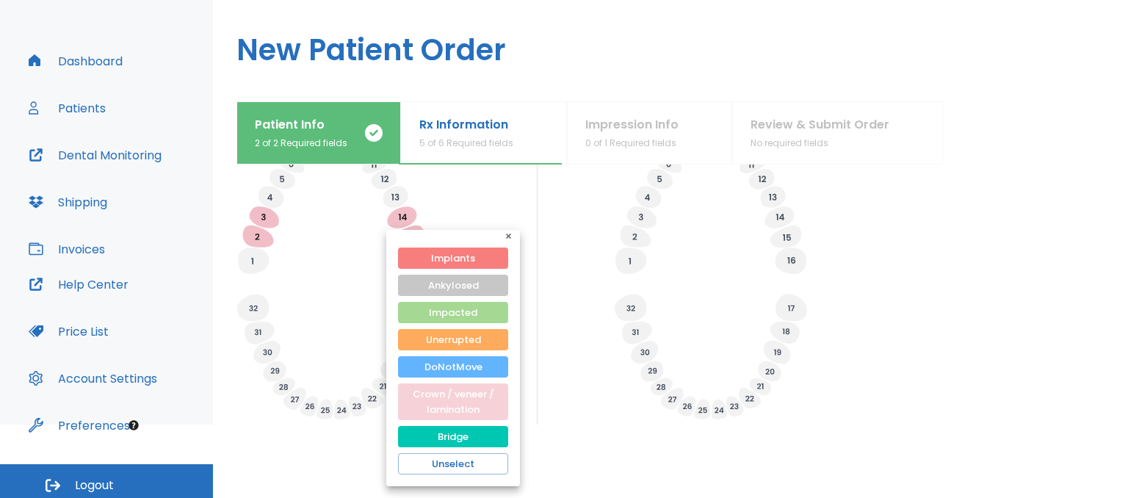
click at [457, 408] on button "Crown / veneer / lamination" at bounding box center [453, 401] width 110 height 37
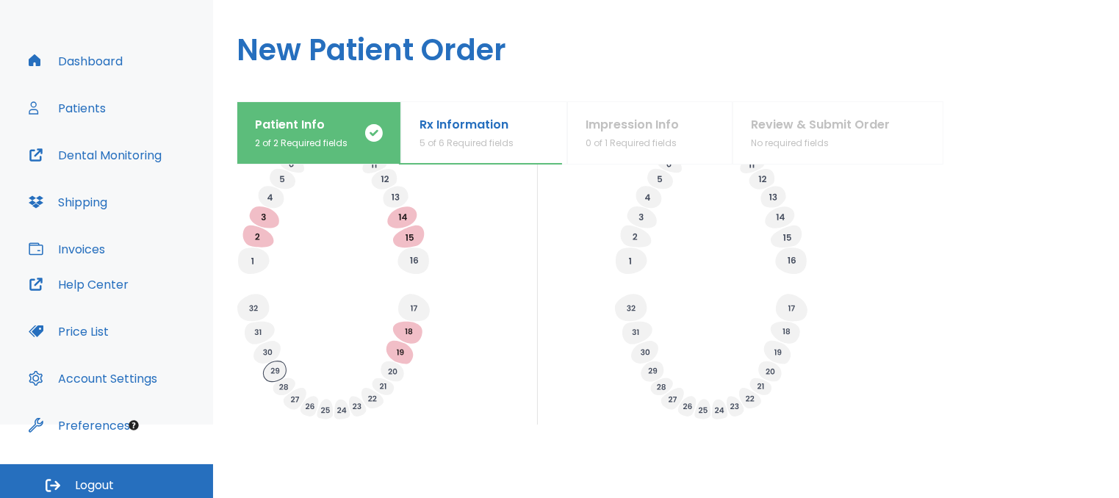
click at [281, 372] on icon at bounding box center [274, 371] width 23 height 21
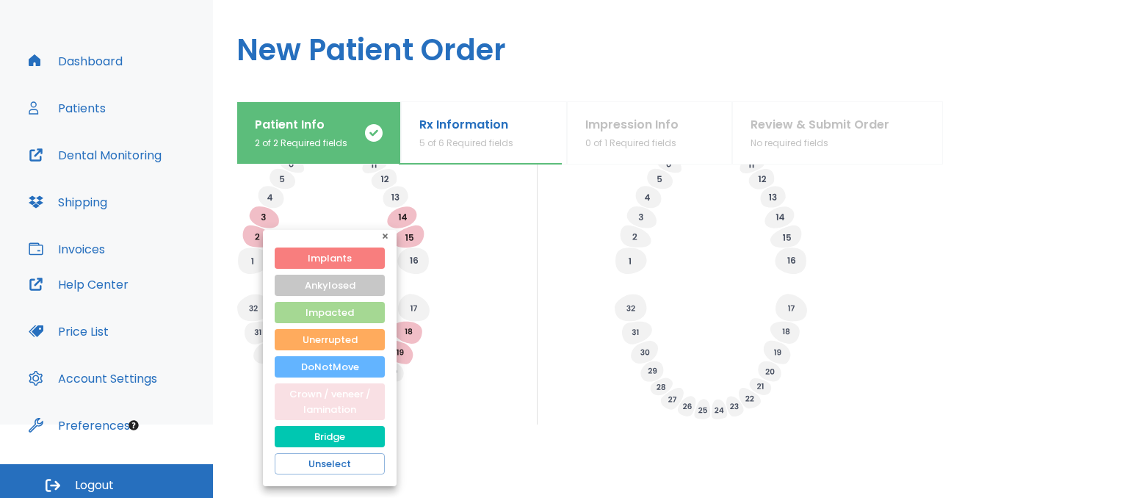
click at [334, 409] on button "Crown / veneer / lamination" at bounding box center [330, 401] width 110 height 37
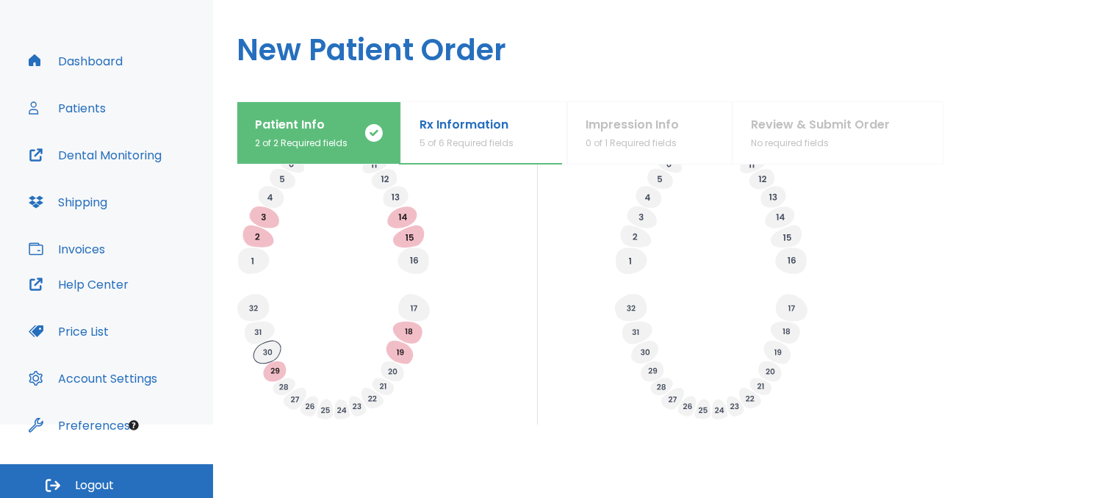
click at [273, 354] on icon at bounding box center [266, 352] width 27 height 23
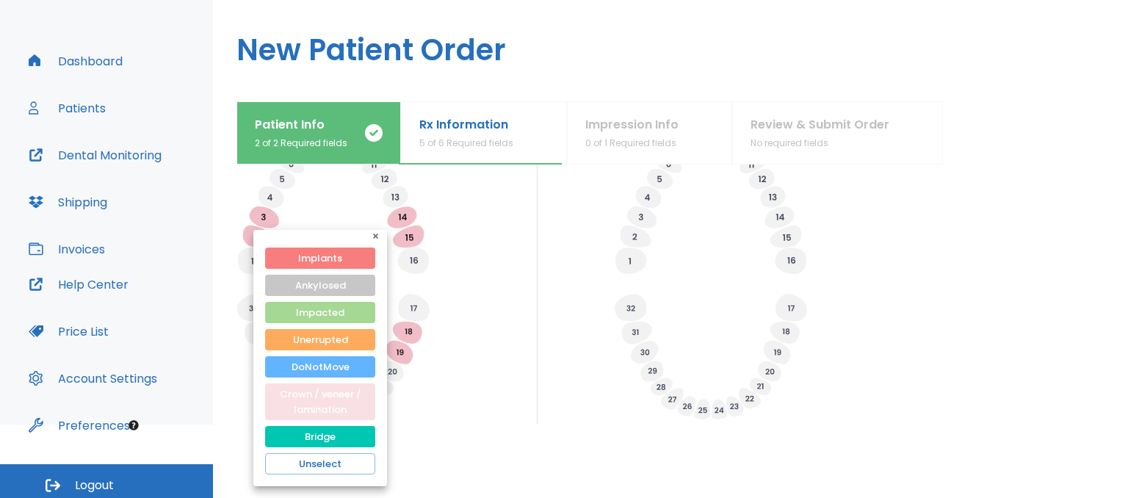
click at [328, 405] on button "Crown / veneer / lamination" at bounding box center [320, 401] width 110 height 37
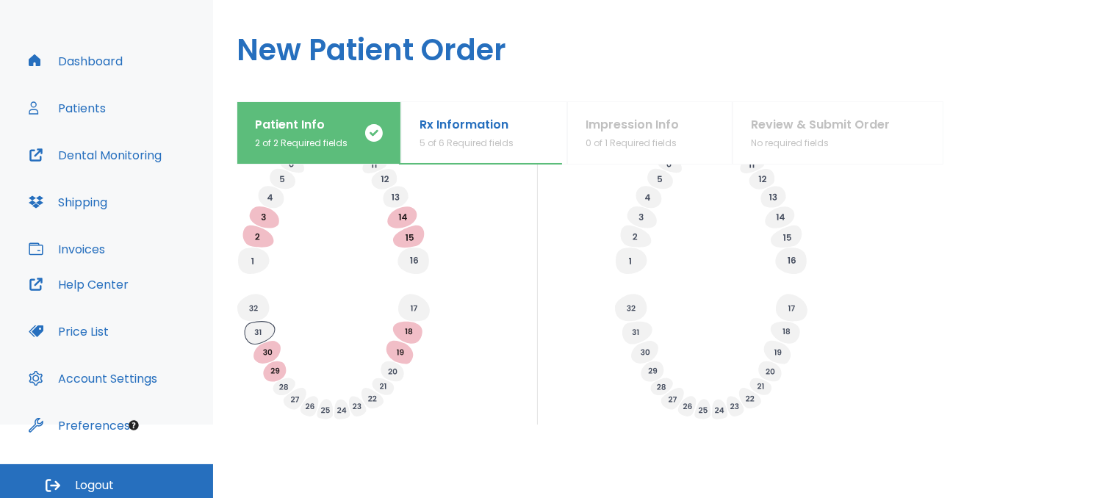
click at [264, 336] on icon at bounding box center [260, 333] width 30 height 23
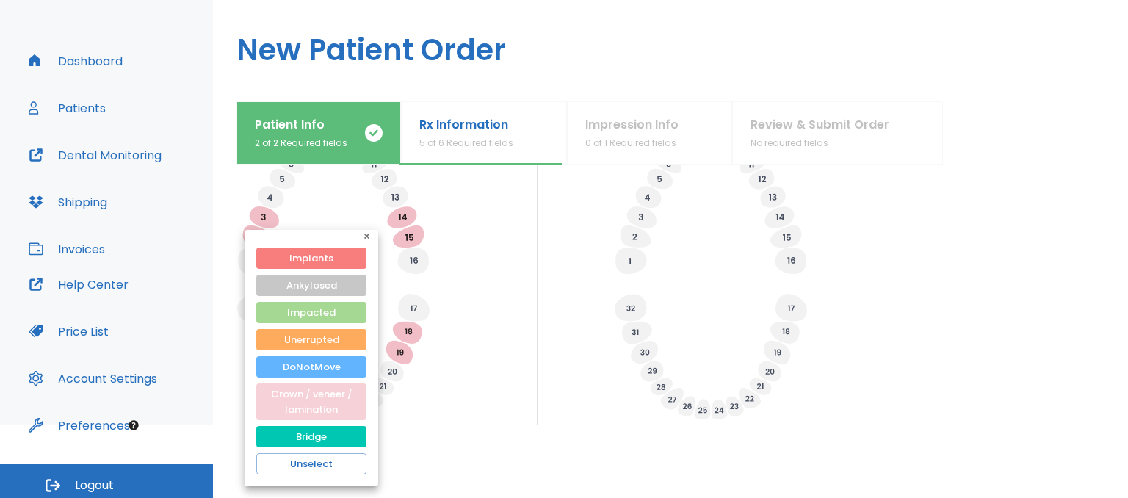
click at [319, 403] on button "Crown / veneer / lamination" at bounding box center [311, 401] width 110 height 37
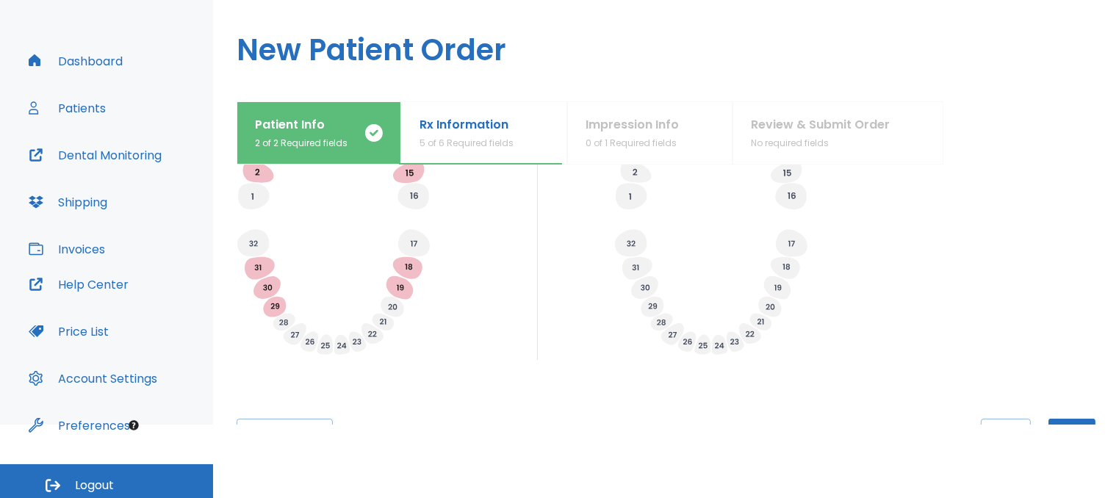
scroll to position [638, 0]
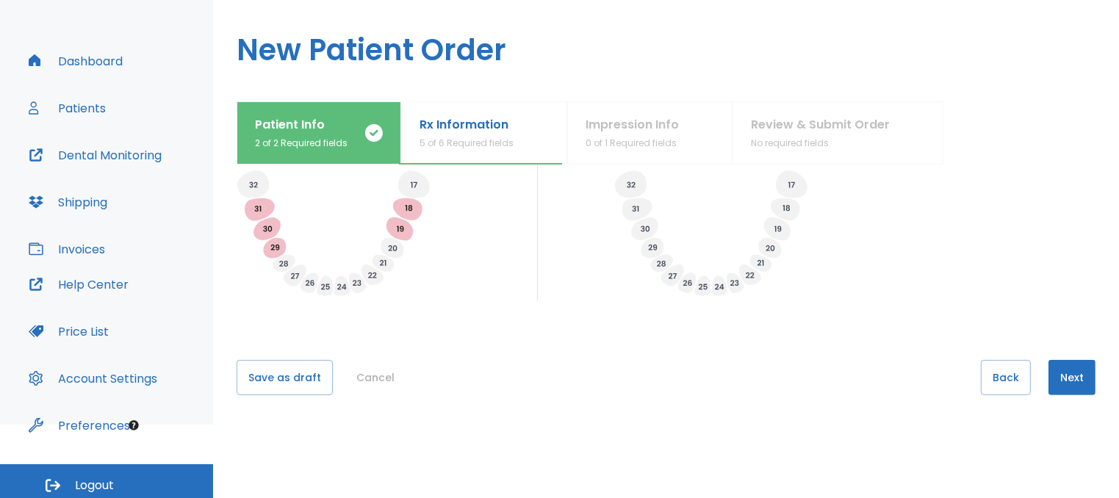
click at [1055, 372] on button "Next" at bounding box center [1071, 377] width 47 height 35
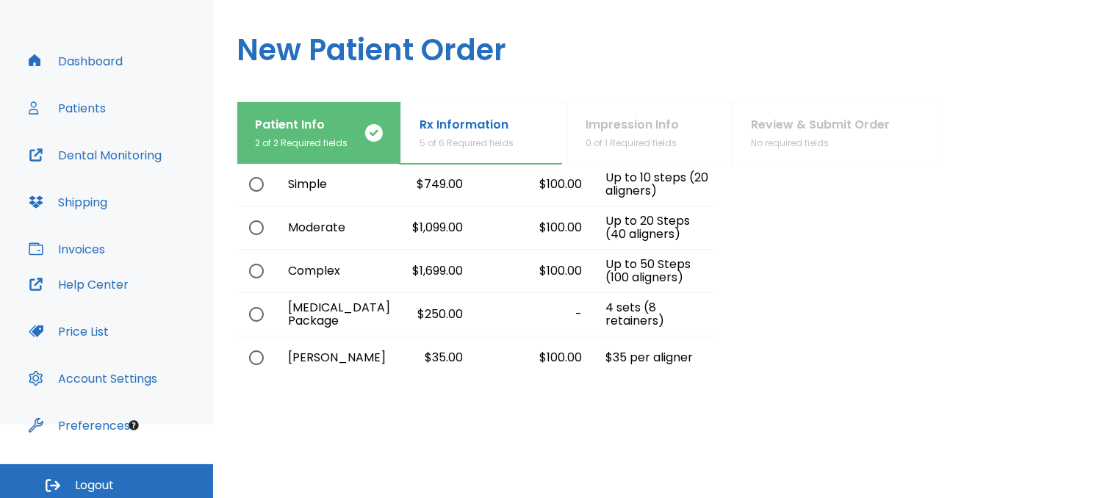
scroll to position [93, 0]
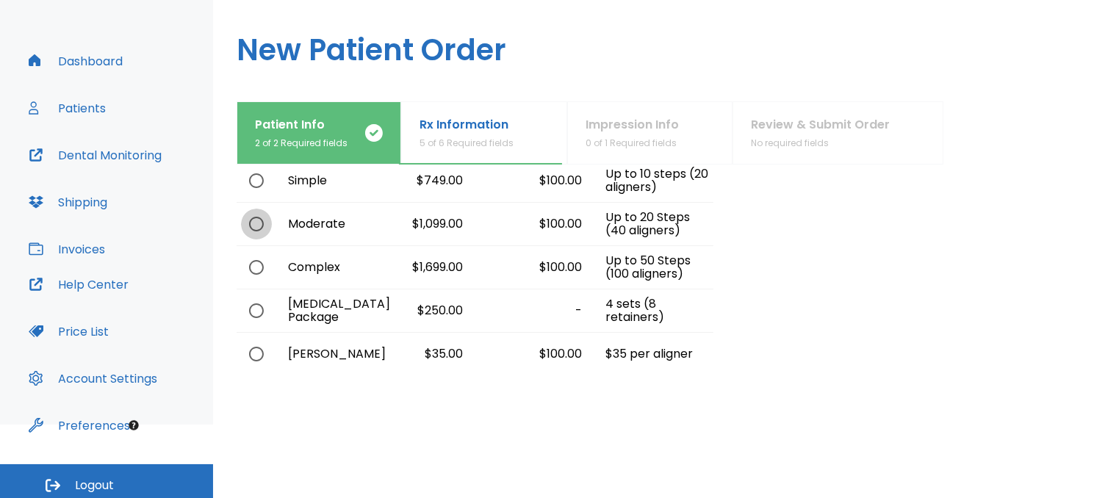
click at [254, 227] on input "radio" at bounding box center [256, 224] width 31 height 31
radio input "true"
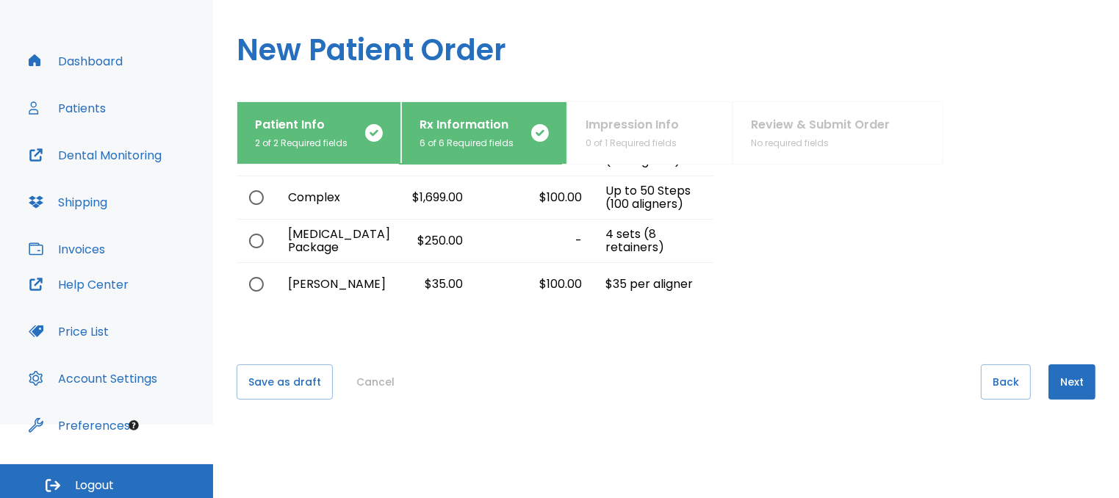
scroll to position [166, 0]
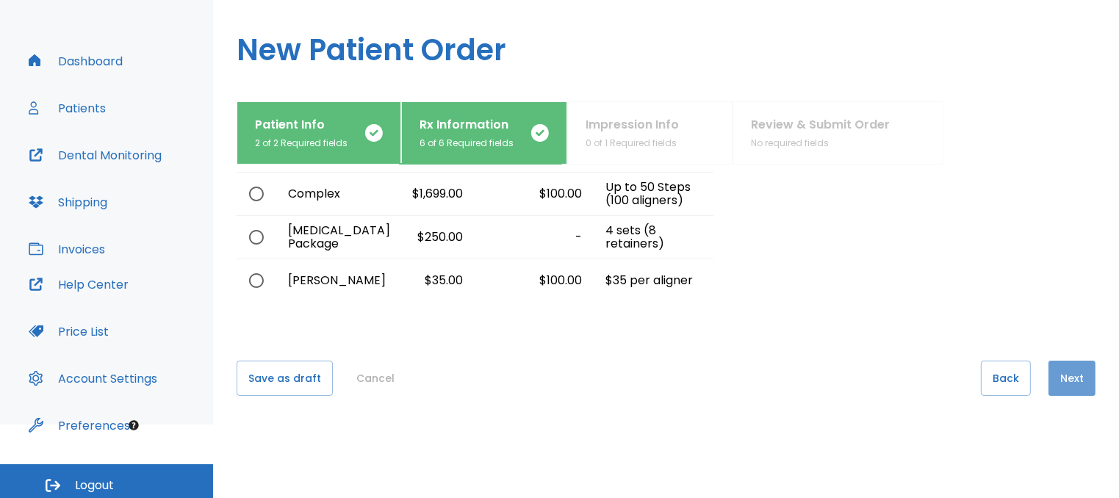
click at [1054, 377] on button "Next" at bounding box center [1071, 378] width 47 height 35
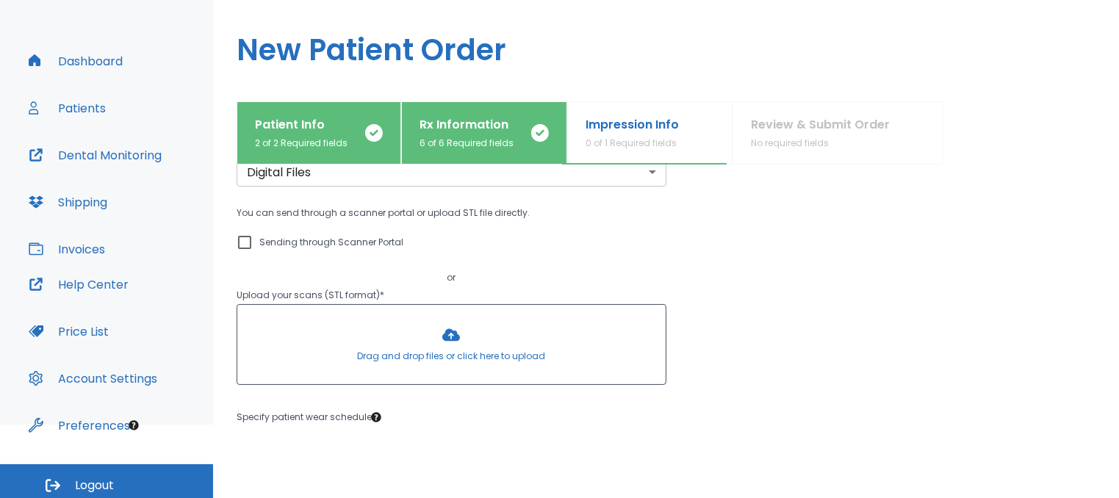
scroll to position [73, 0]
click at [449, 331] on div at bounding box center [451, 341] width 428 height 79
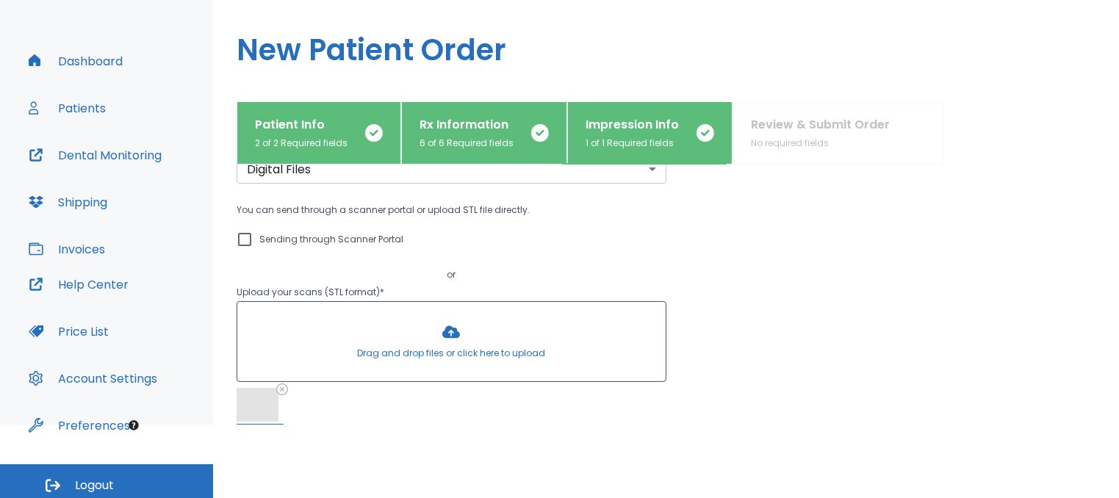
click at [454, 328] on div at bounding box center [451, 341] width 428 height 79
click at [444, 337] on div at bounding box center [451, 341] width 428 height 79
click at [463, 342] on div at bounding box center [451, 341] width 428 height 79
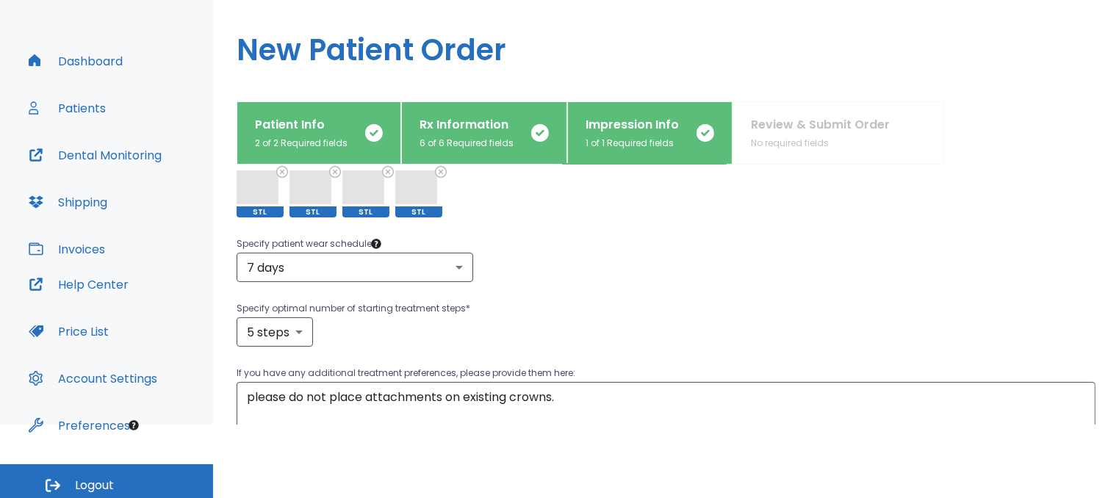
scroll to position [294, 0]
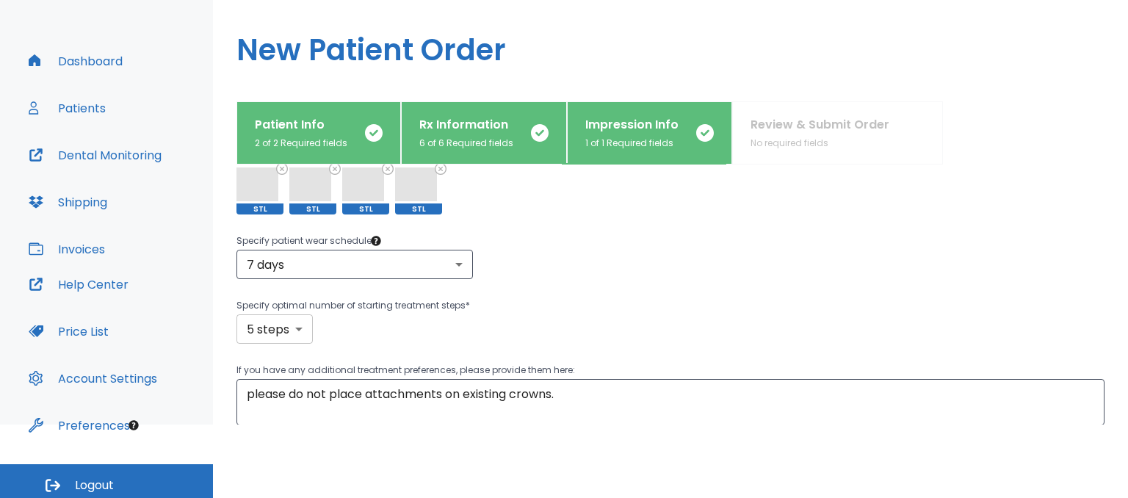
click at [296, 328] on body "​ 6 Dr. Raad Dashboard Patients Dental Monitoring Shipping Invoices Help Center…" at bounding box center [564, 176] width 1128 height 498
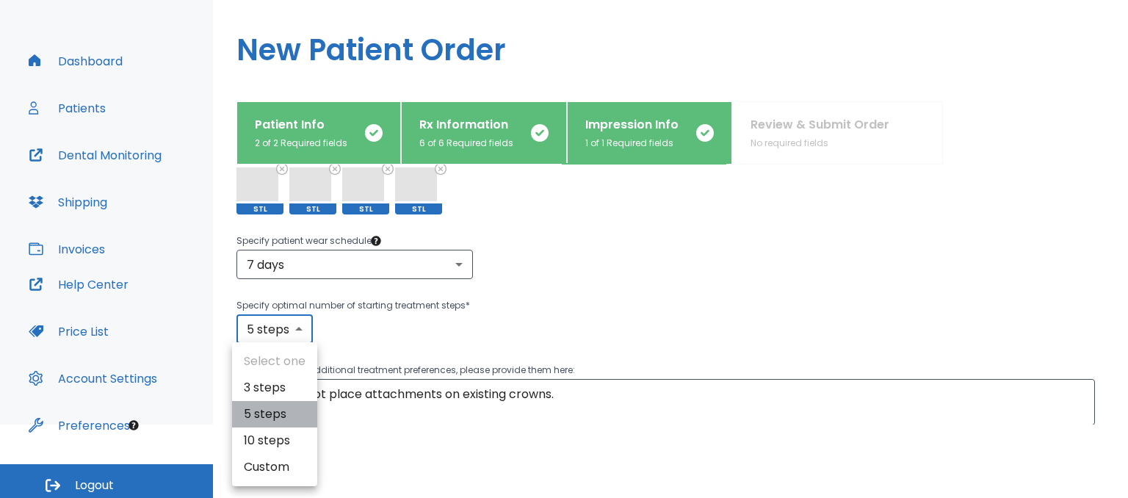
click at [270, 411] on li "5 steps" at bounding box center [274, 414] width 85 height 26
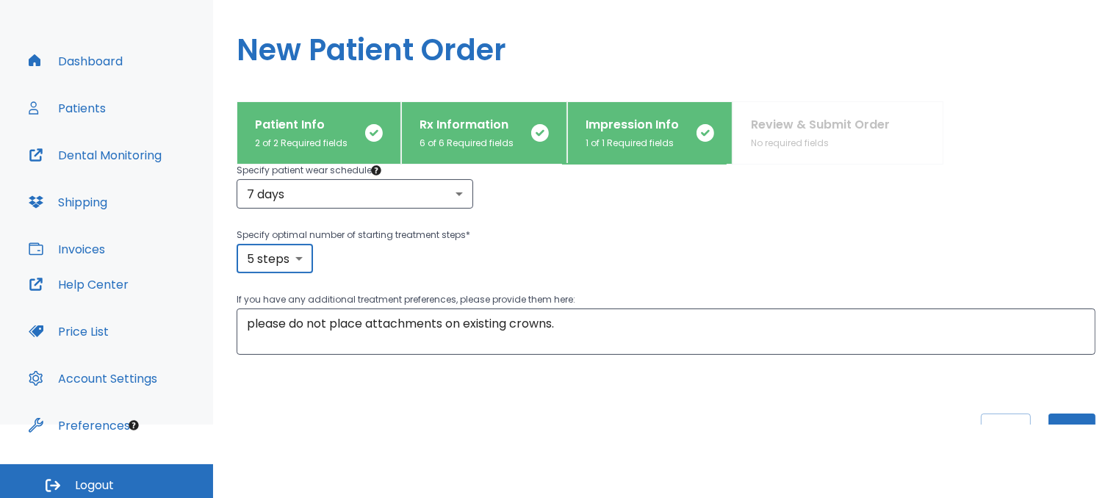
scroll to position [367, 0]
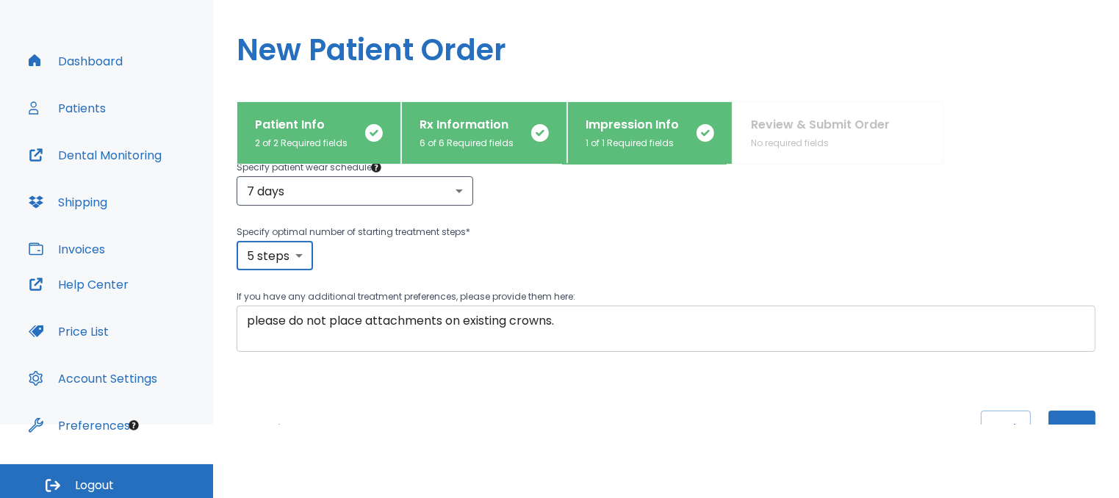
click at [247, 322] on textarea "please do not place attachments on existing crowns." at bounding box center [666, 329] width 838 height 34
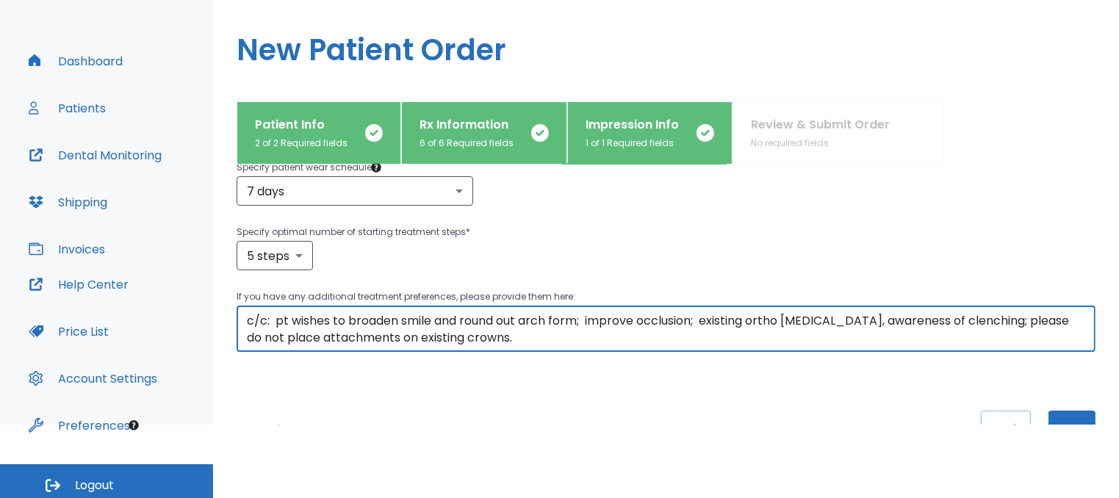
click at [472, 340] on textarea "c/c: pt wishes to broaden smile and round out arch form; improve occlusion; exi…" at bounding box center [666, 329] width 838 height 34
click at [544, 340] on textarea "c/c: pt wishes to broaden smile and round out arch form; improve occlusion; exi…" at bounding box center [666, 329] width 838 height 34
click at [591, 334] on textarea "c/c: pt wishes to broaden smile and round out arch form; improve occlusion; exi…" at bounding box center [666, 329] width 838 height 34
click at [769, 336] on textarea "c/c: pt wishes to broaden smile and round out arch form; improve occlusion; exi…" at bounding box center [666, 329] width 838 height 34
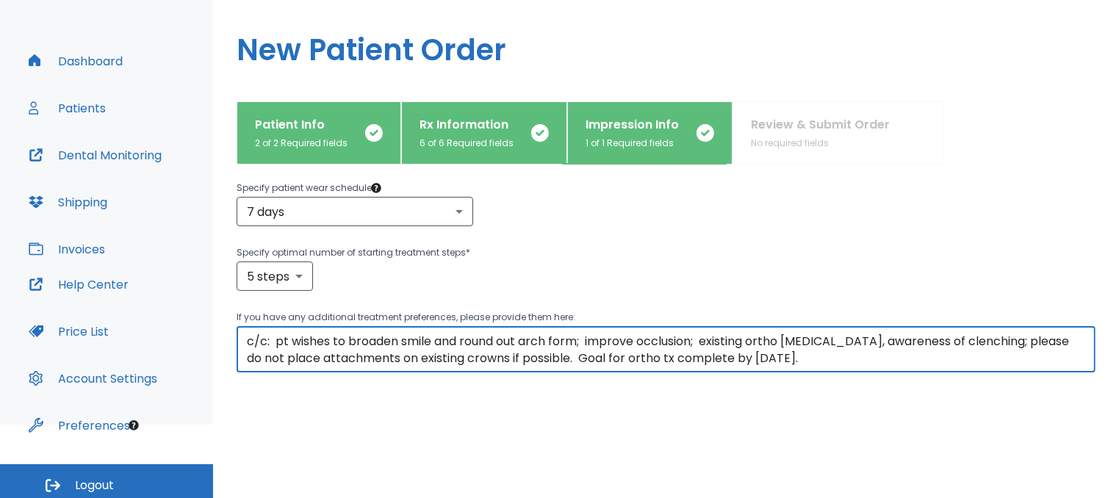
scroll to position [417, 0]
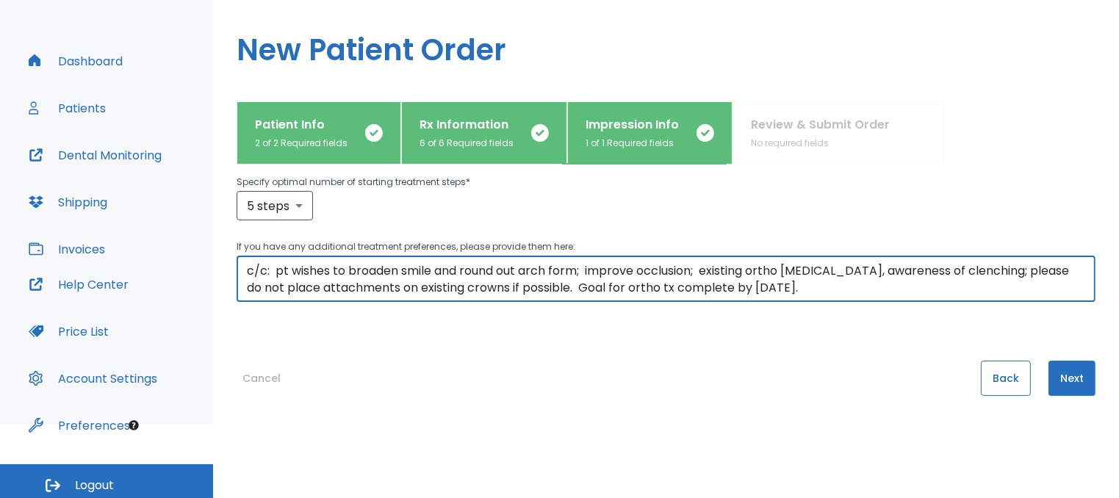
type textarea "c/c: pt wishes to broaden smile and round out arch form; improve occlusion; exi…"
click at [992, 383] on button "Back" at bounding box center [1006, 378] width 50 height 35
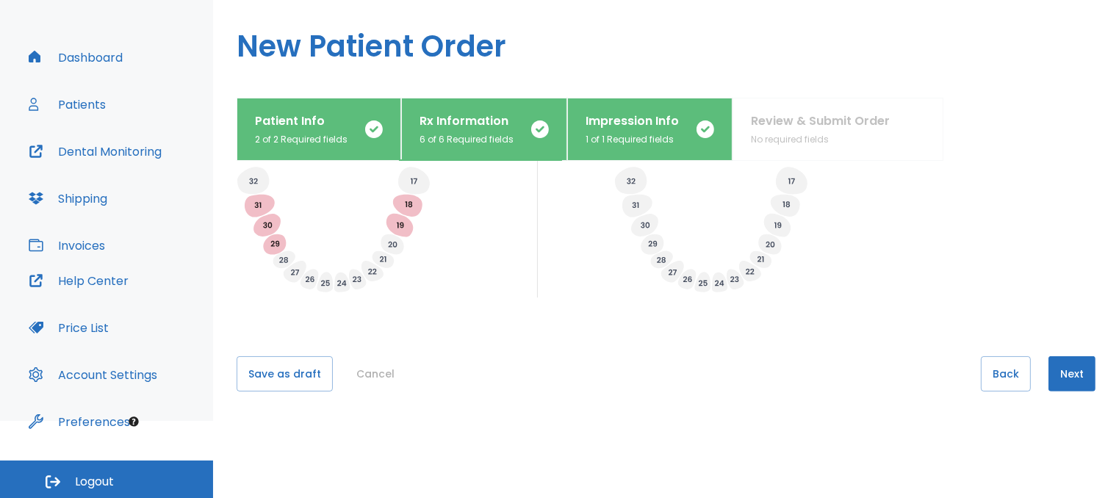
scroll to position [79, 0]
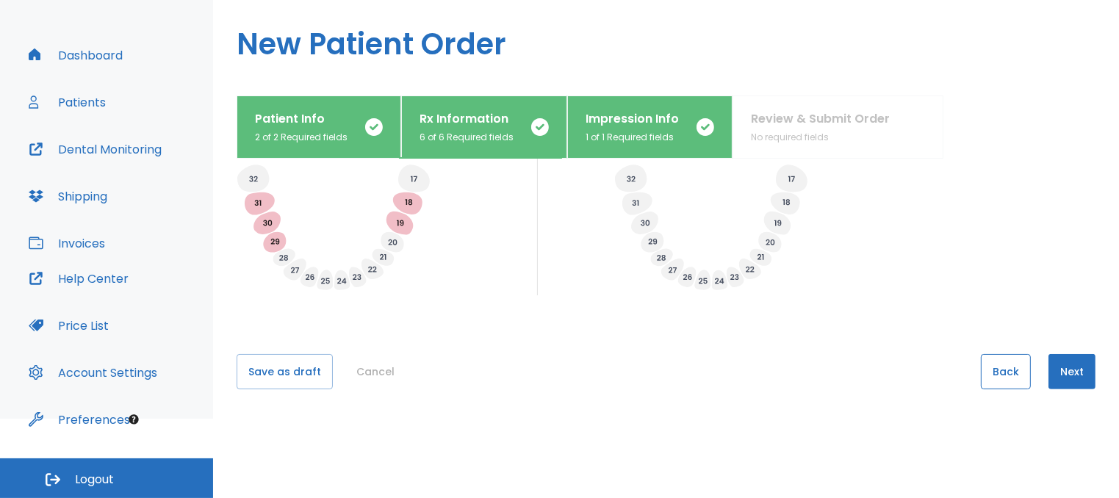
click at [1003, 371] on button "Back" at bounding box center [1006, 371] width 50 height 35
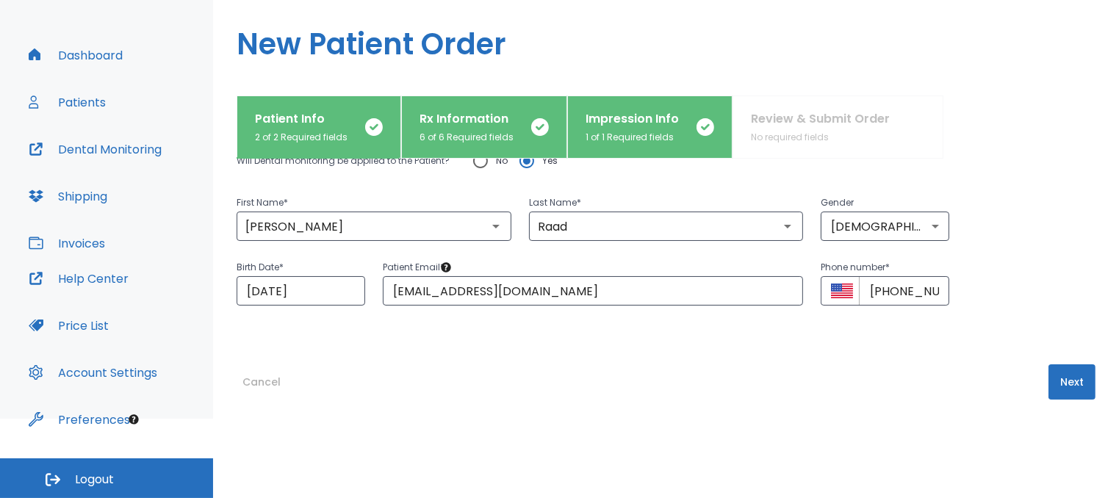
scroll to position [75, 0]
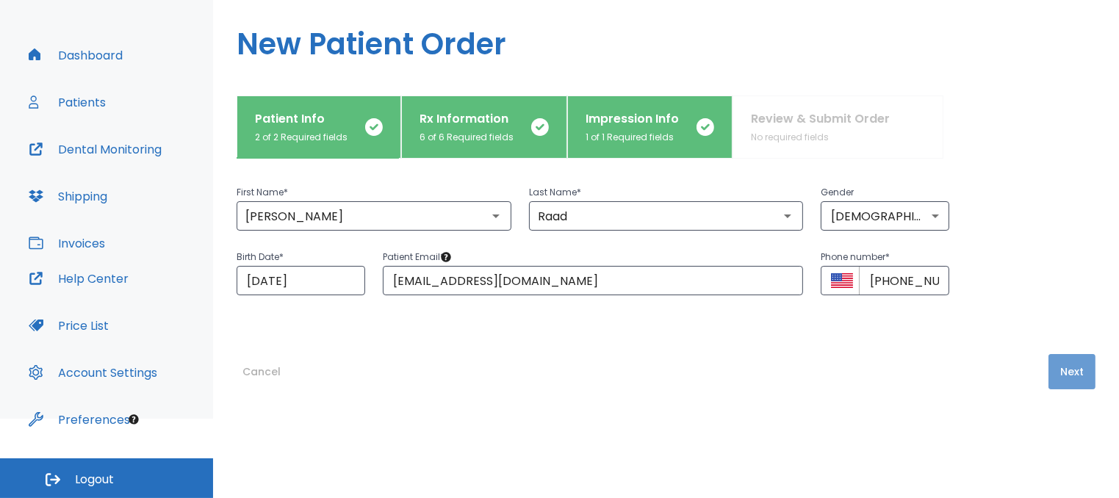
click at [1072, 374] on button "Next" at bounding box center [1071, 371] width 47 height 35
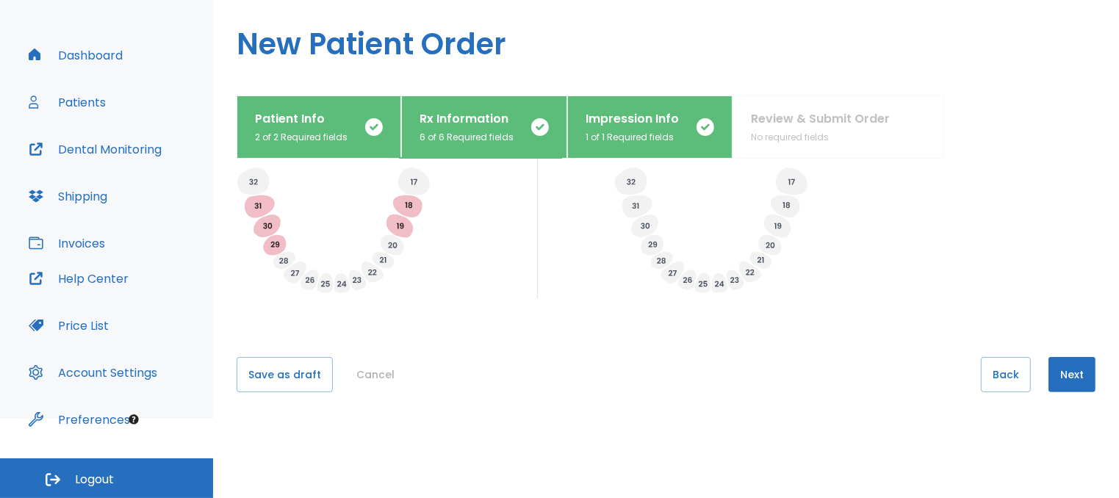
scroll to position [638, 0]
click at [1052, 369] on button "Next" at bounding box center [1071, 371] width 47 height 35
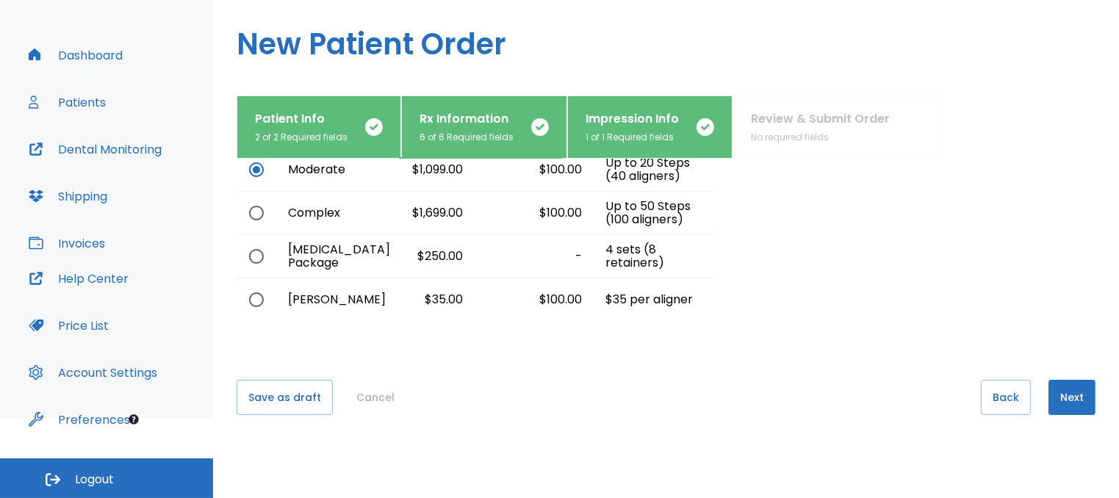
scroll to position [166, 0]
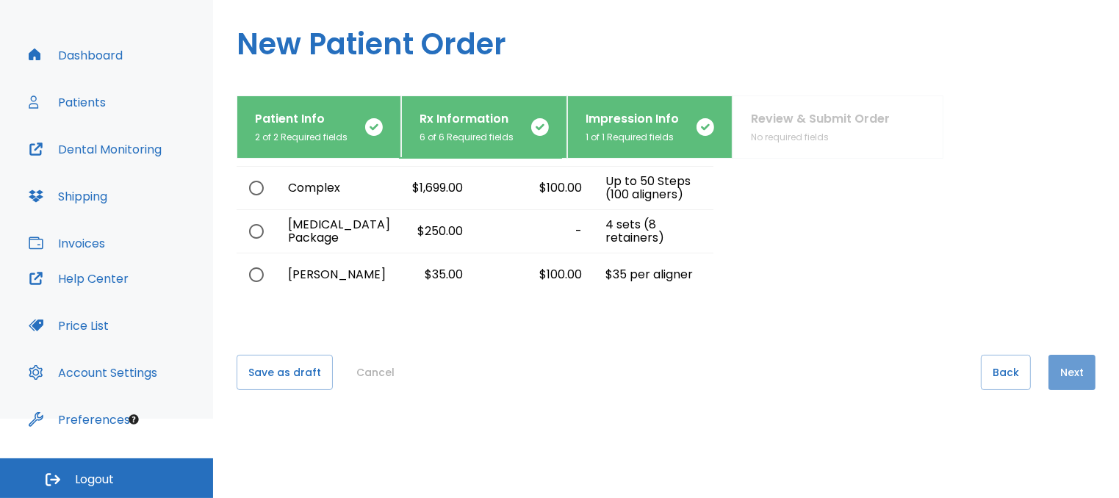
click at [1058, 367] on button "Next" at bounding box center [1071, 372] width 47 height 35
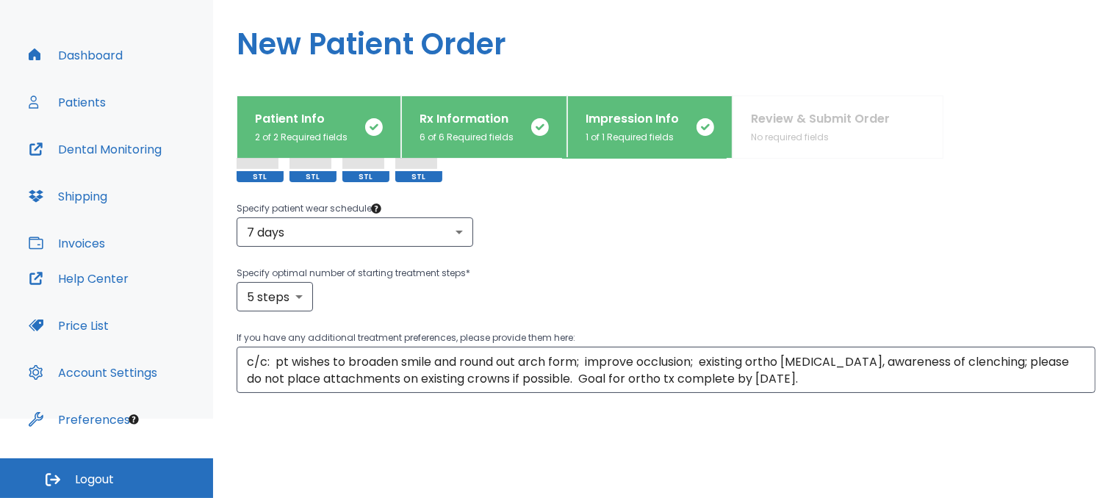
scroll to position [367, 0]
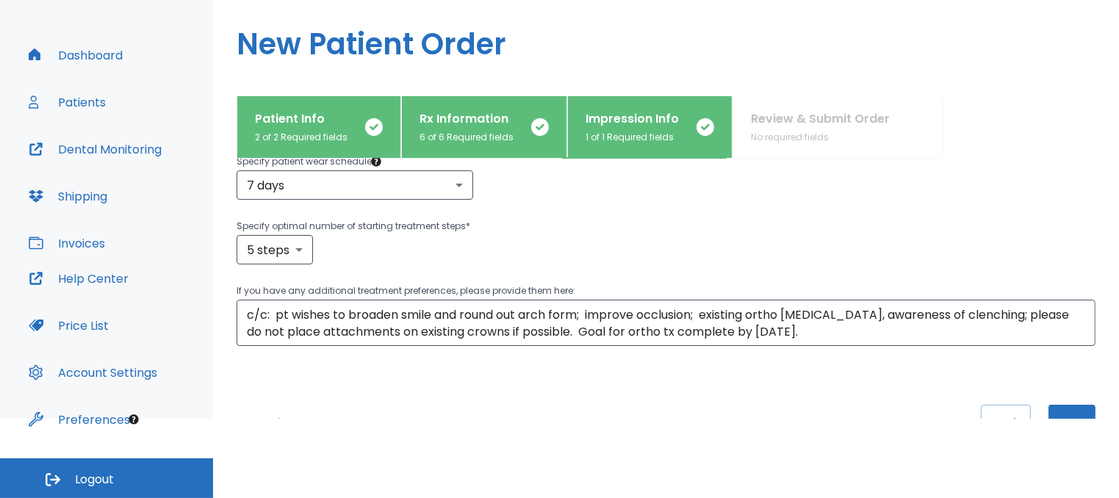
drag, startPoint x: 677, startPoint y: 450, endPoint x: 613, endPoint y: 379, distance: 95.2
click at [641, 411] on html "​ 6 Dr. Raad Dashboard Patients Dental Monitoring Shipping Invoices Help Center…" at bounding box center [559, 170] width 1119 height 498
click at [580, 311] on textarea "c/c: pt wishes to broaden smile and round out arch form; improve occlusion; exi…" at bounding box center [666, 323] width 838 height 34
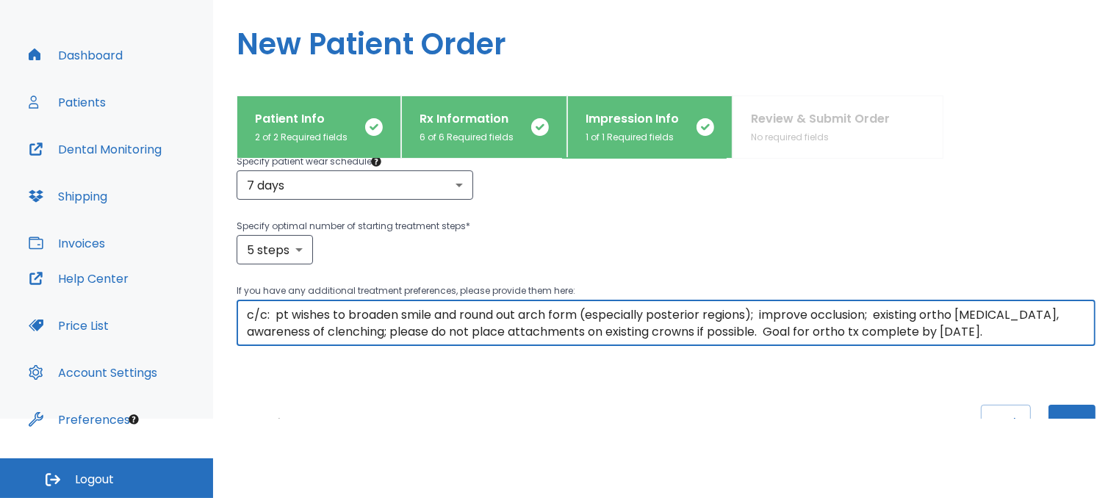
click at [874, 314] on textarea "c/c: pt wishes to broaden smile and round out arch form (especially posterior r…" at bounding box center [666, 323] width 838 height 34
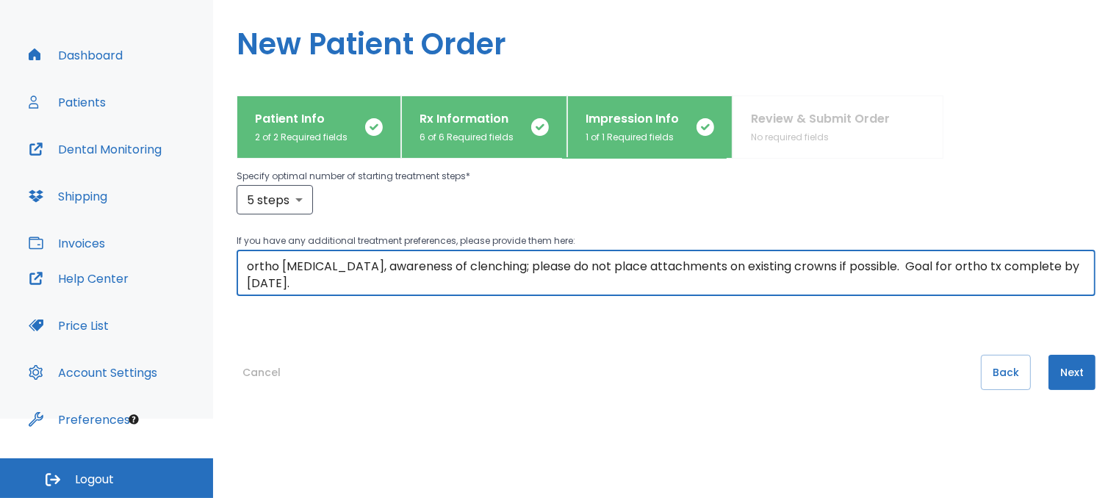
scroll to position [16, 0]
type textarea "c/c: pt wishes to broaden smile and round out arch form (especially posterior r…"
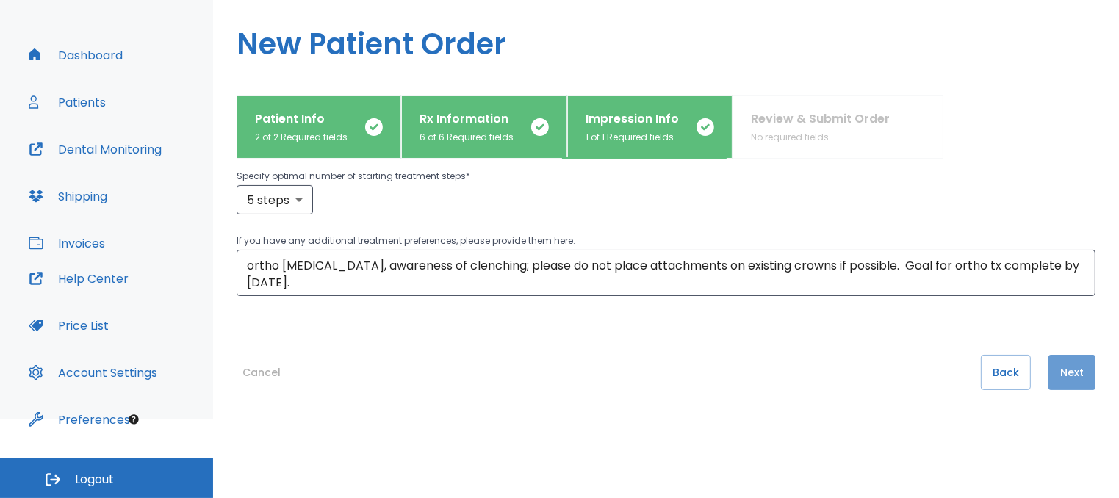
click at [1053, 371] on button "Next" at bounding box center [1071, 372] width 47 height 35
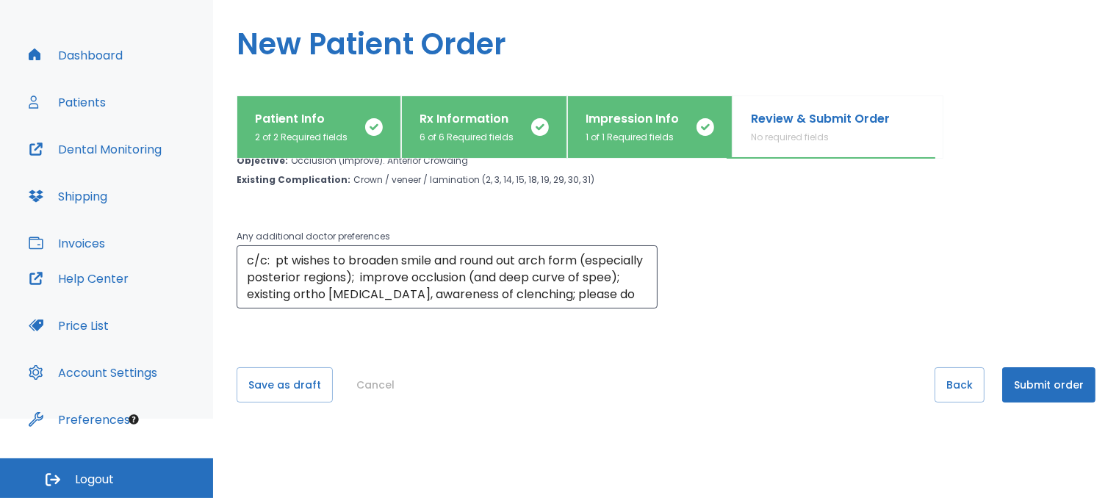
scroll to position [81, 0]
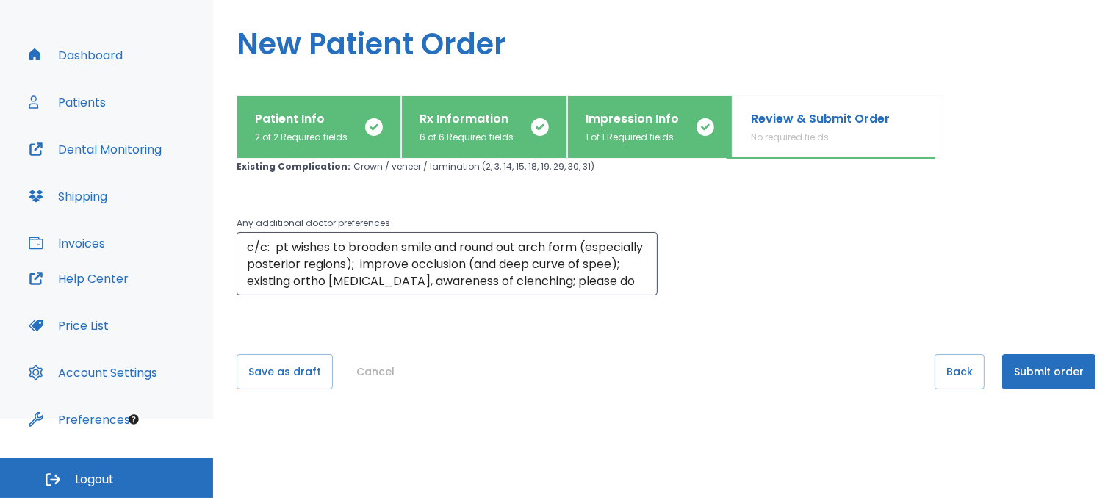
click at [1034, 377] on button "Submit order" at bounding box center [1048, 371] width 93 height 35
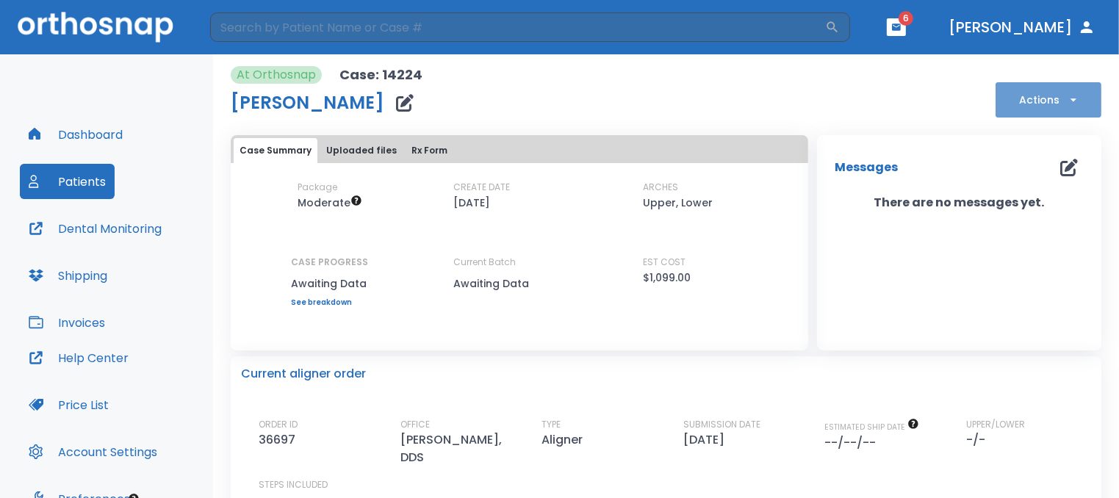
click at [1066, 98] on icon "button" at bounding box center [1073, 100] width 15 height 15
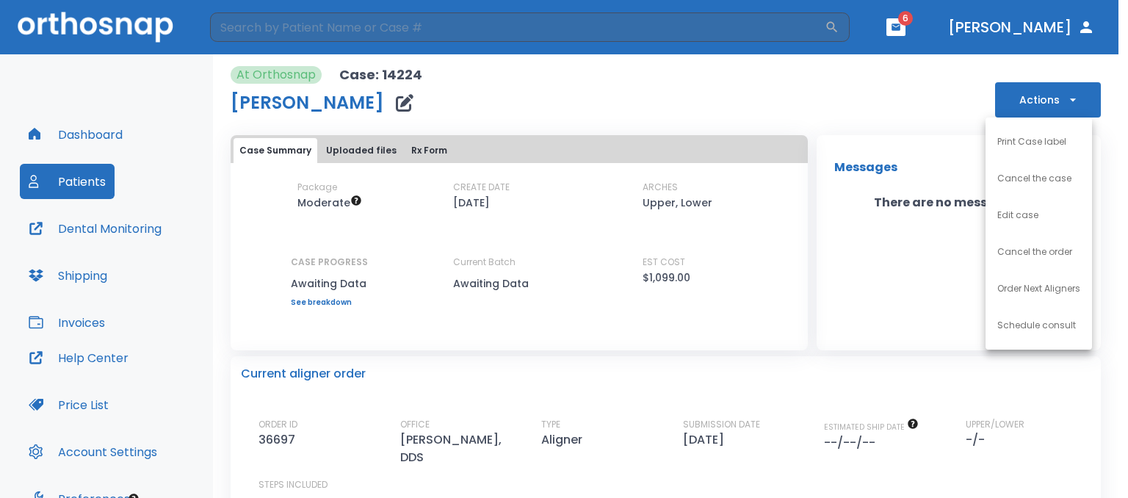
click at [1058, 98] on div at bounding box center [564, 249] width 1128 height 498
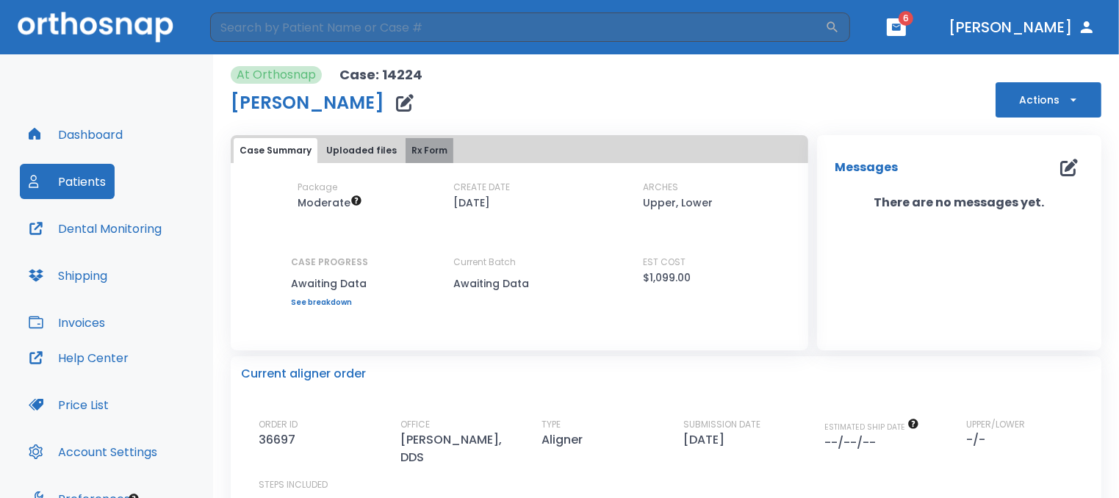
click at [425, 153] on button "Rx Form" at bounding box center [429, 150] width 48 height 25
